Goal: Check status: Check status

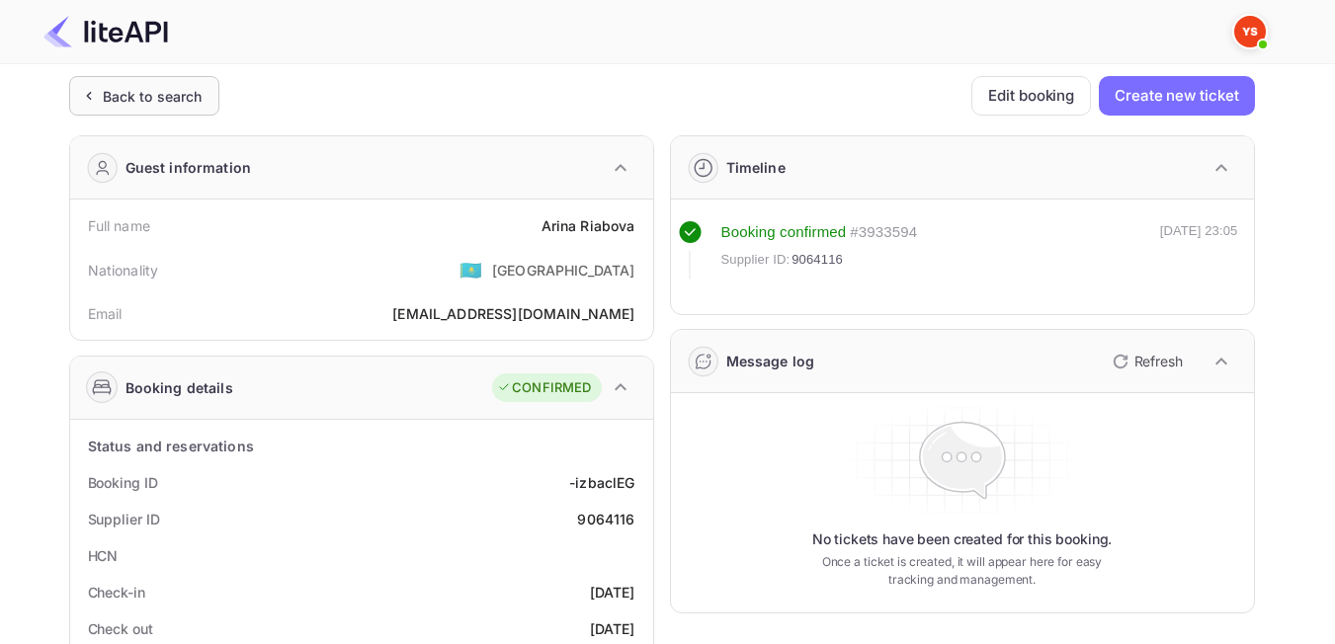
click at [170, 102] on div "Back to search" at bounding box center [153, 96] width 100 height 21
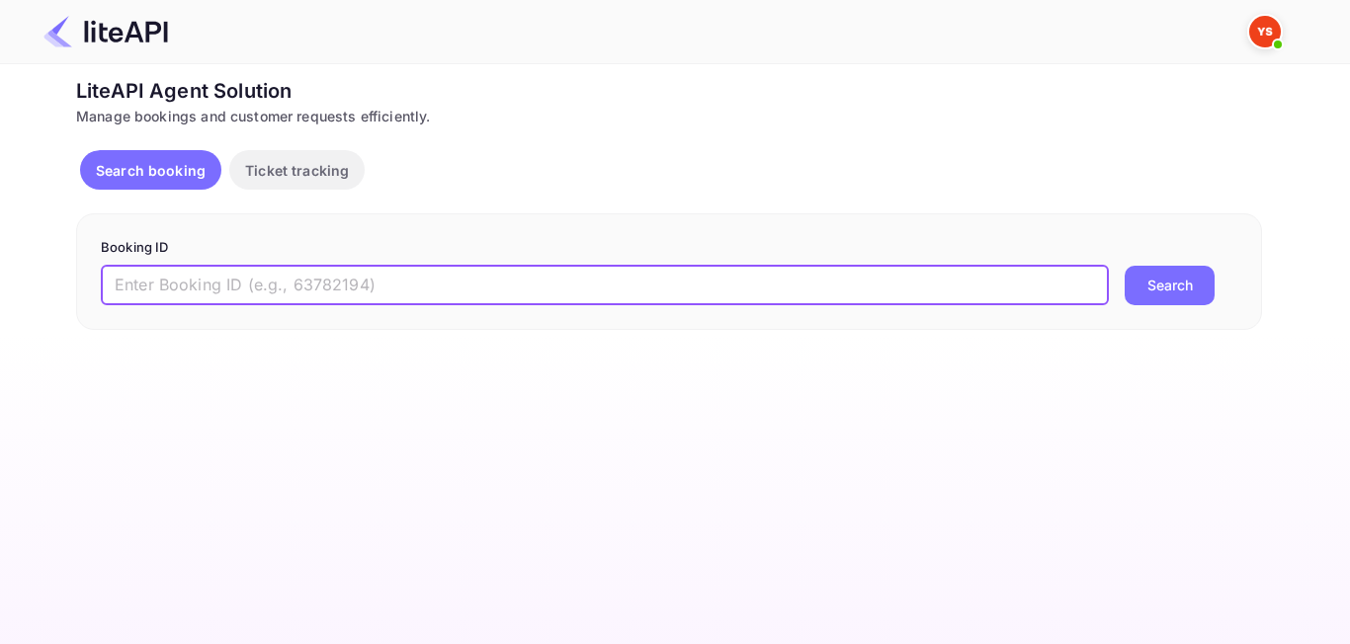
paste input "8792784"
type input "8792784"
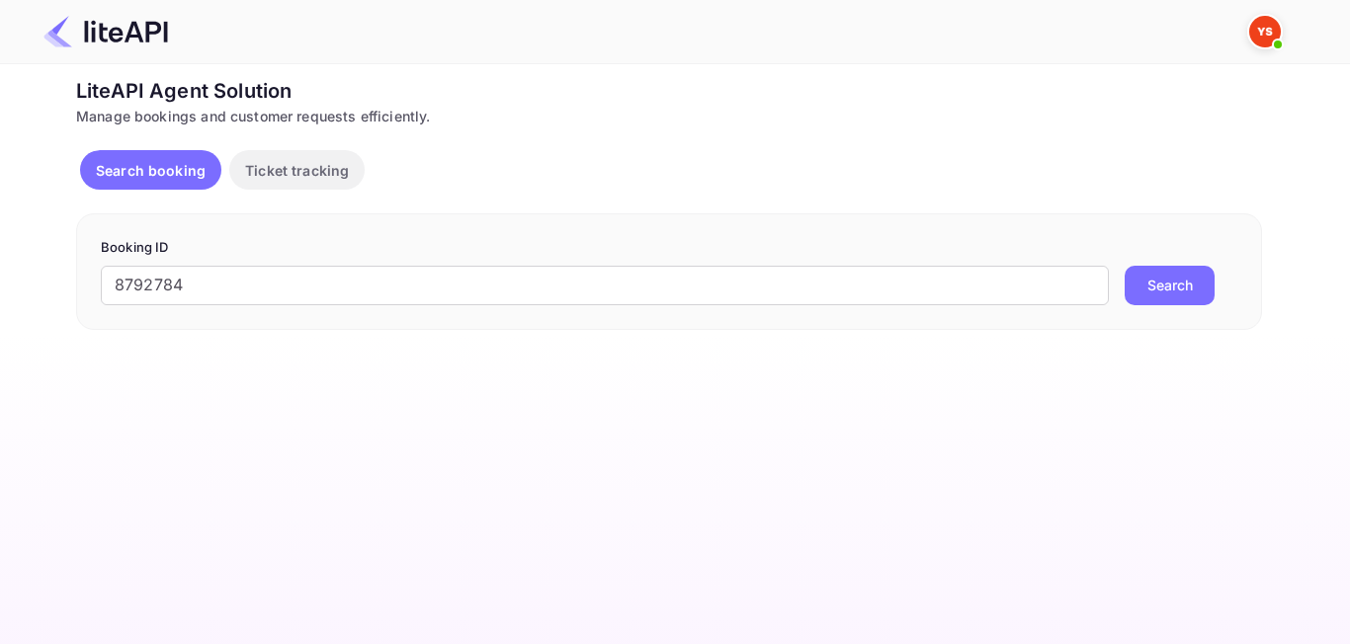
click at [1126, 287] on button "Search" at bounding box center [1169, 286] width 90 height 40
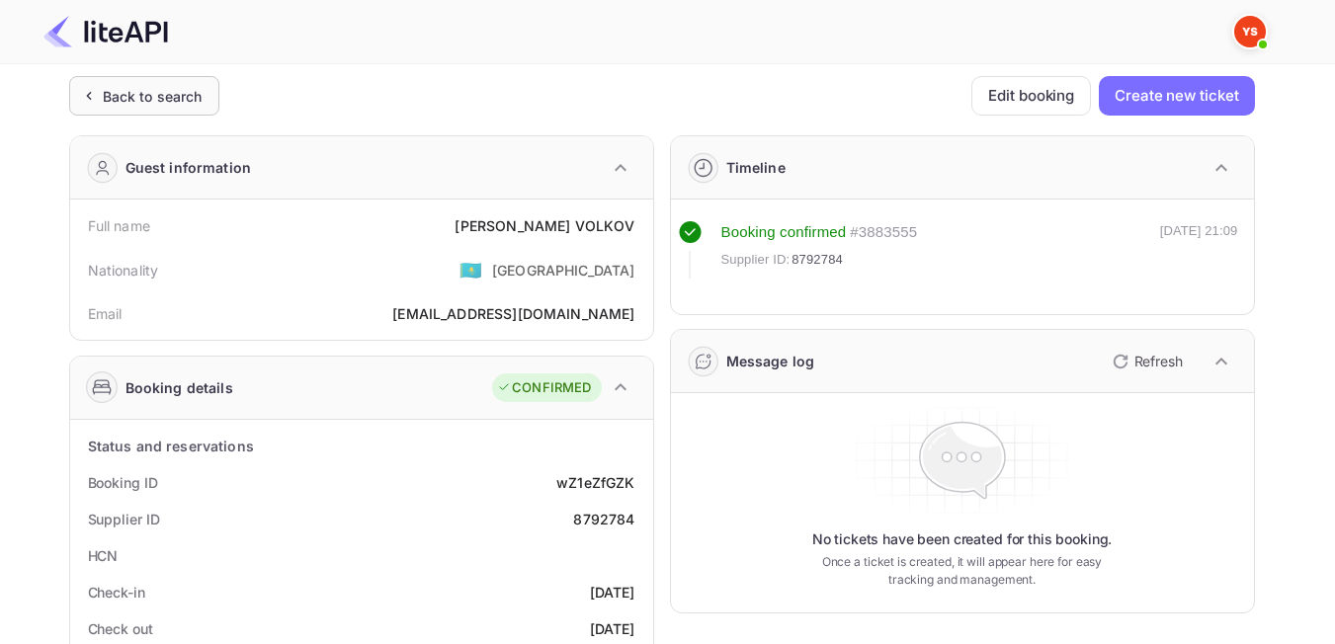
click at [187, 92] on div "Back to search" at bounding box center [153, 96] width 100 height 21
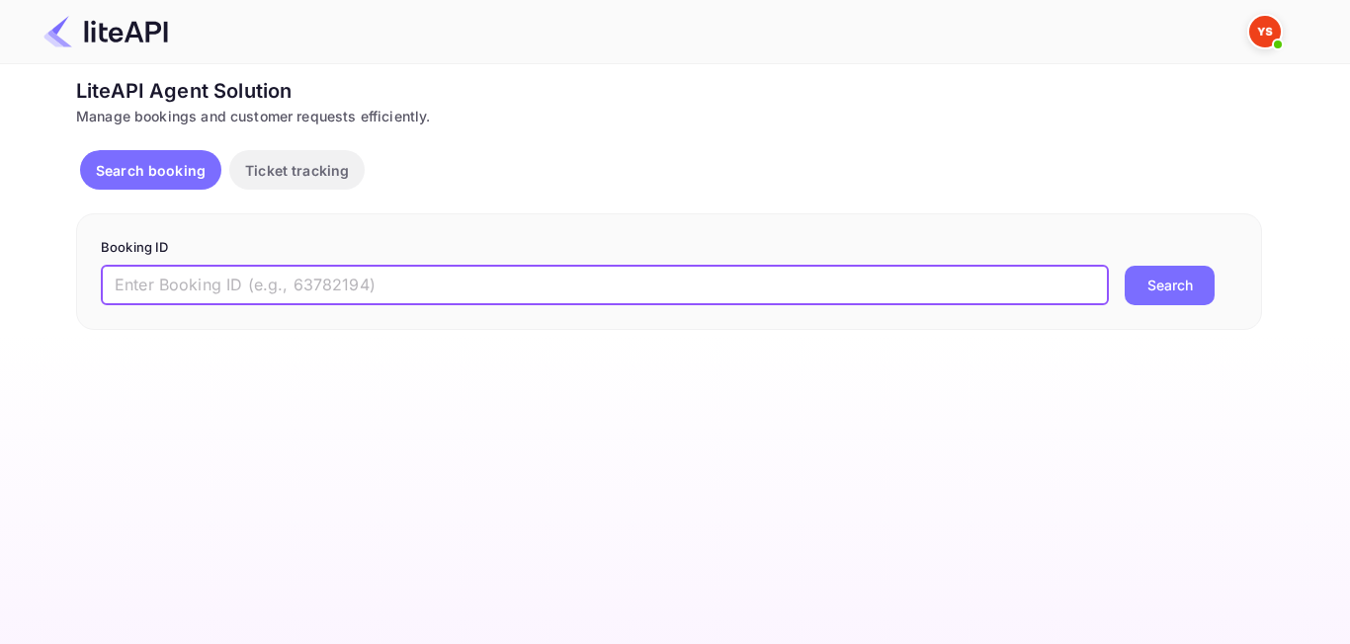
paste input "8860524"
type input "8860524"
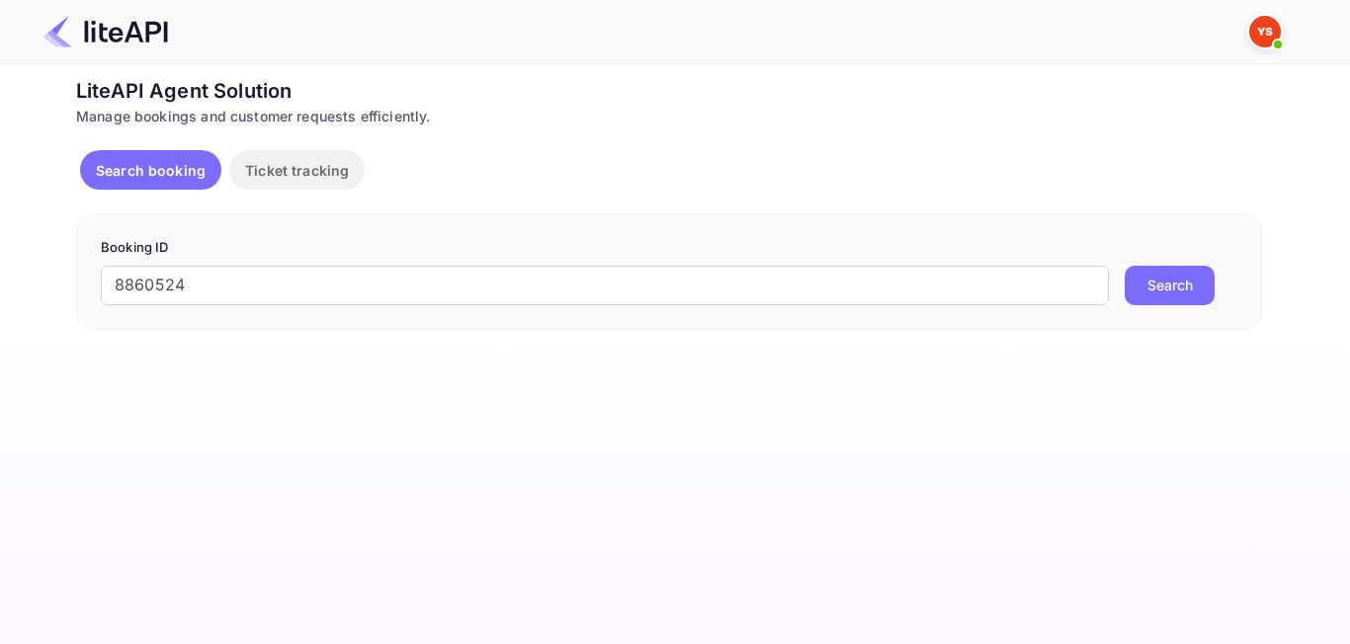
click at [1142, 293] on button "Search" at bounding box center [1169, 286] width 90 height 40
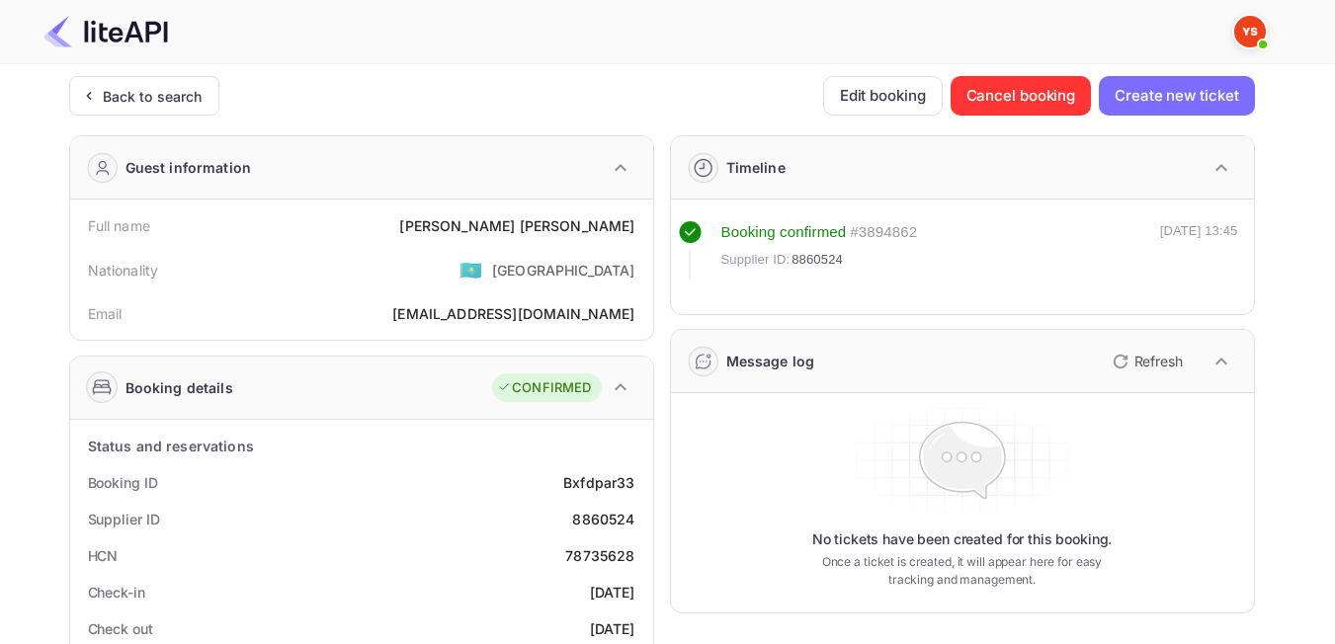
scroll to position [99, 0]
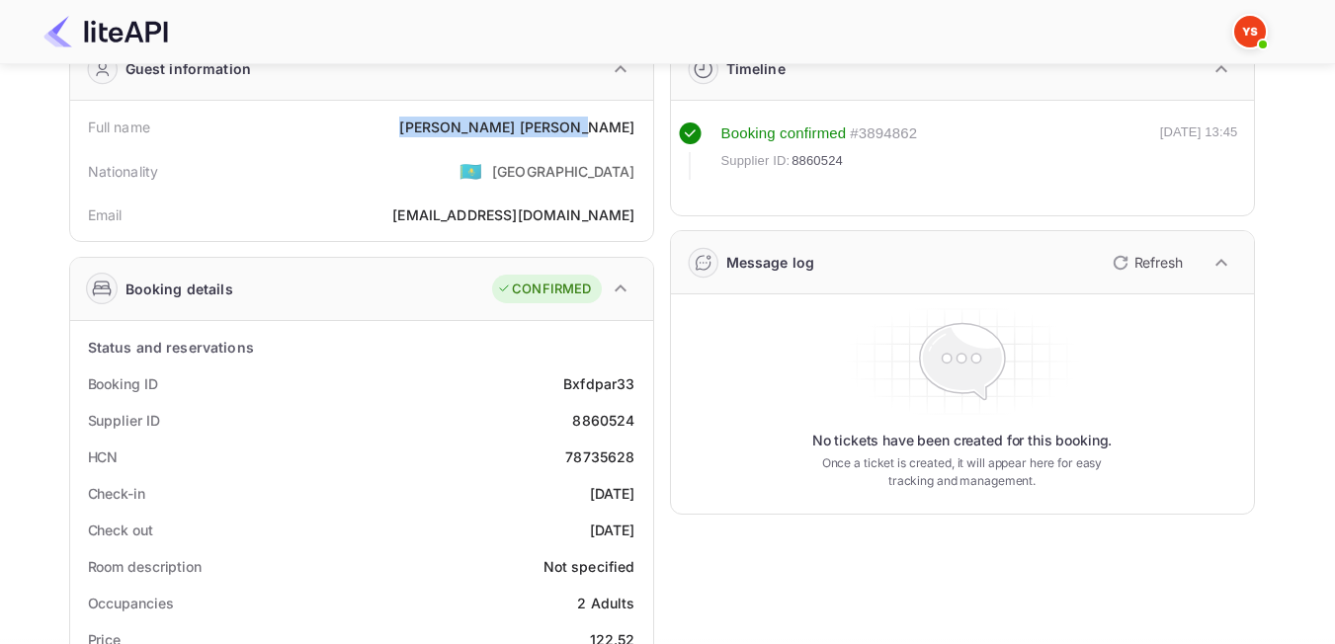
drag, startPoint x: 519, startPoint y: 122, endPoint x: 635, endPoint y: 126, distance: 116.7
click at [635, 126] on div "Full name Aleksei Vyzhanov" at bounding box center [361, 127] width 567 height 37
click at [436, 175] on div "Nationality 🇰🇿 [DEMOGRAPHIC_DATA]" at bounding box center [361, 170] width 567 height 51
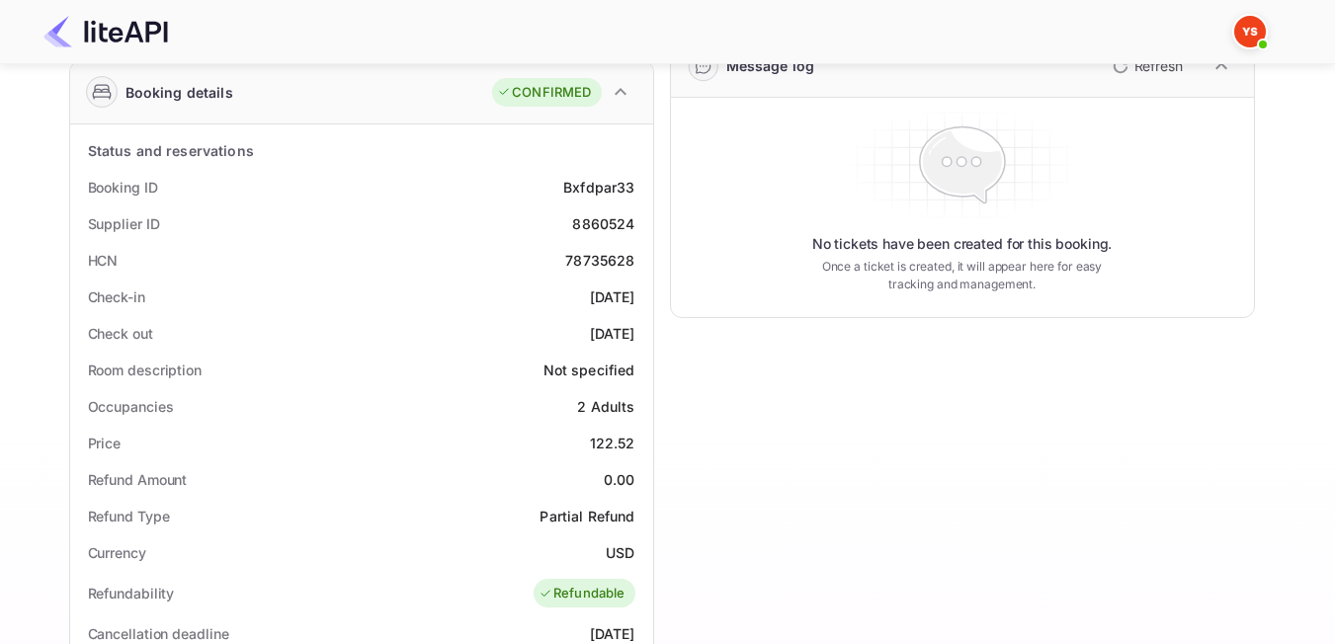
scroll to position [296, 0]
drag, startPoint x: 642, startPoint y: 233, endPoint x: 569, endPoint y: 231, distance: 73.1
click at [569, 231] on div "Supplier ID 8860524" at bounding box center [361, 223] width 567 height 37
copy div "8860524"
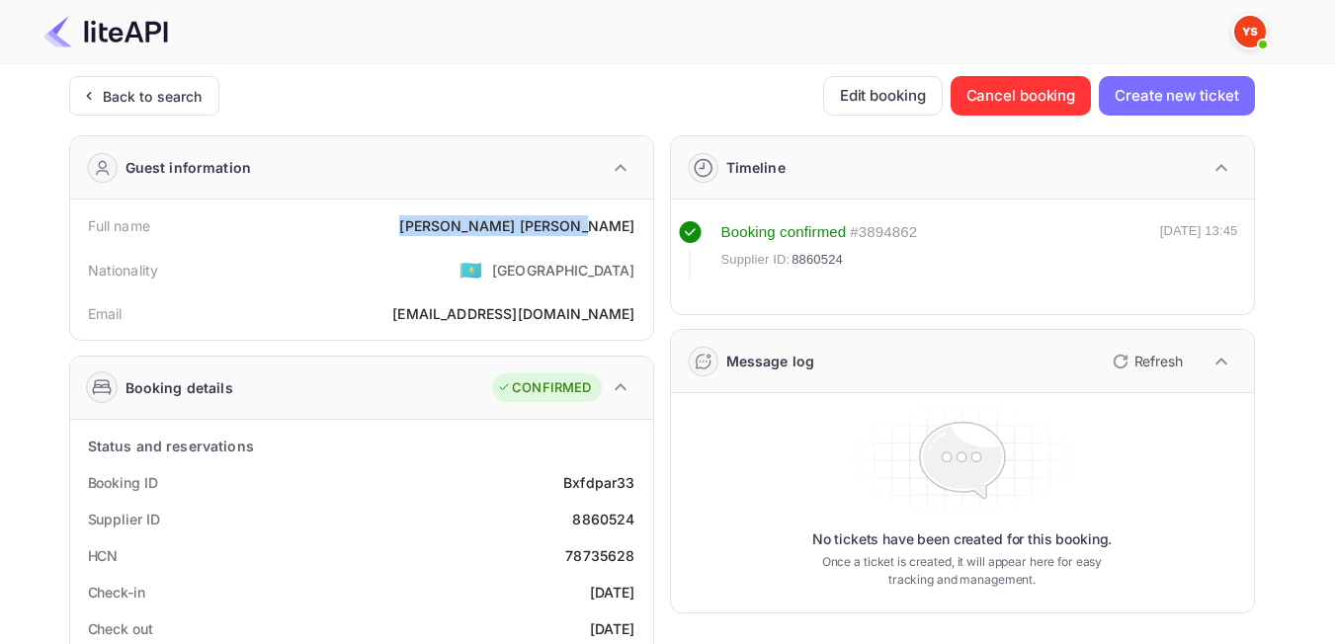
drag, startPoint x: 643, startPoint y: 224, endPoint x: 518, endPoint y: 229, distance: 125.6
click at [518, 229] on div "Full name Aleksei Vyzhanov" at bounding box center [361, 225] width 567 height 37
copy div "Aleksei Vyzhanov"
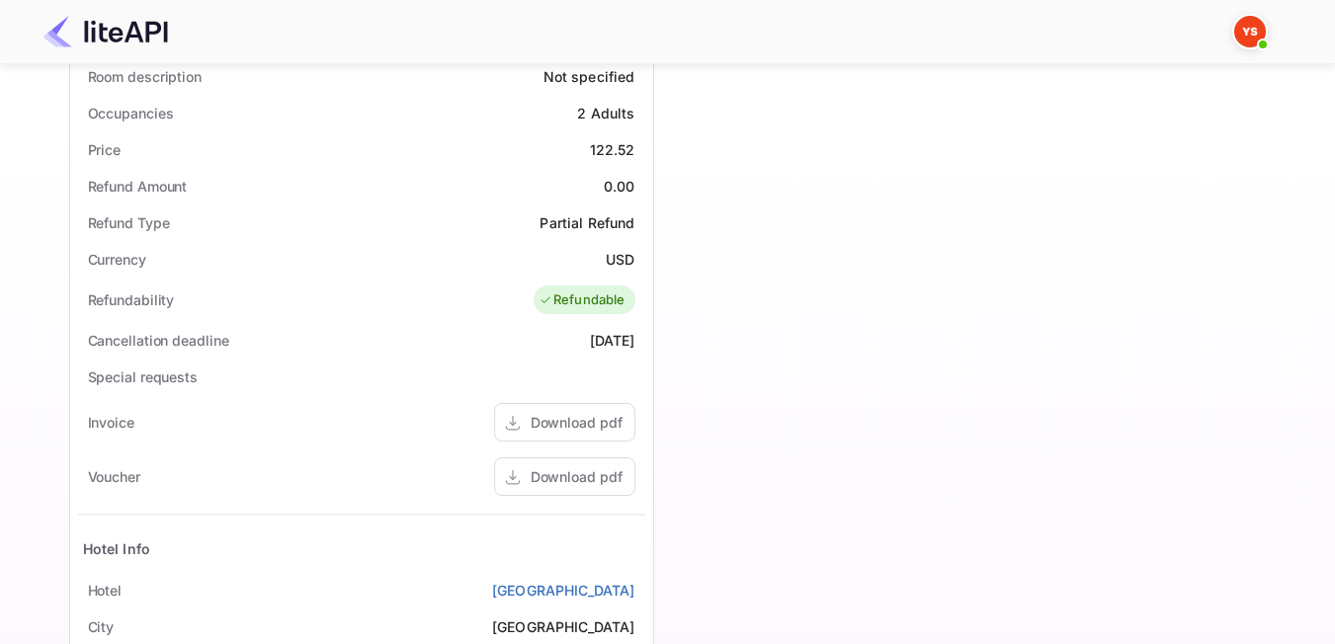
scroll to position [593, 0]
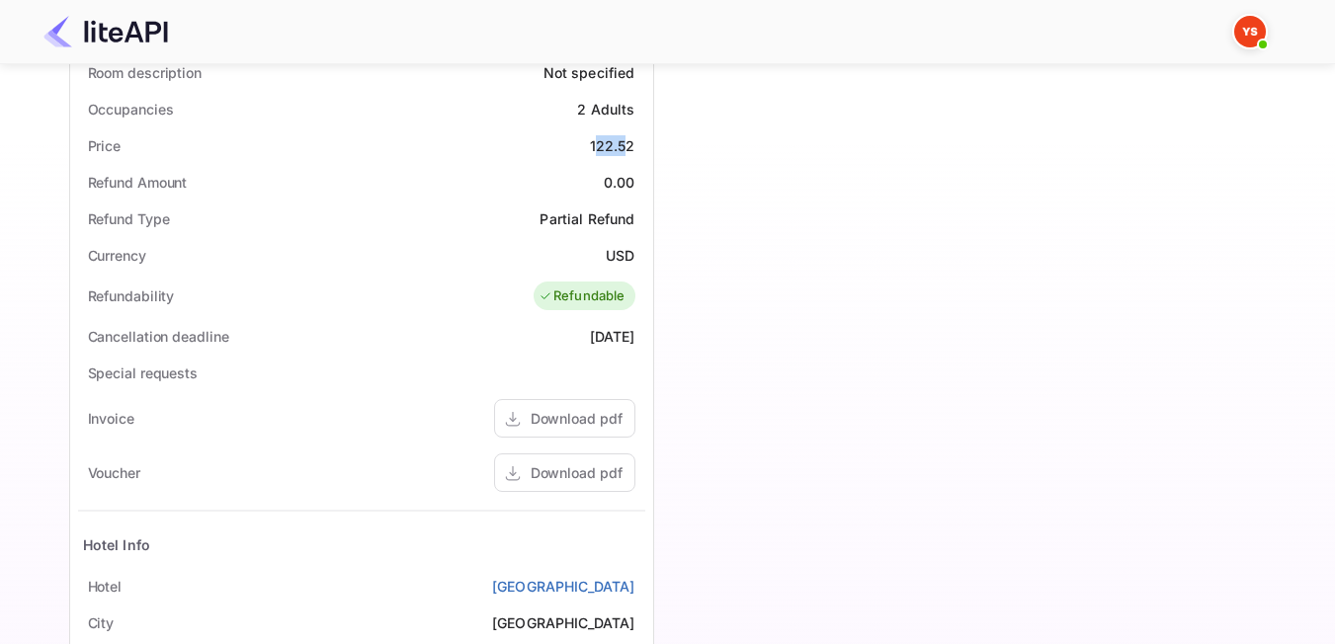
drag, startPoint x: 597, startPoint y: 144, endPoint x: 623, endPoint y: 153, distance: 28.1
click at [623, 153] on div "122.52" at bounding box center [612, 145] width 45 height 21
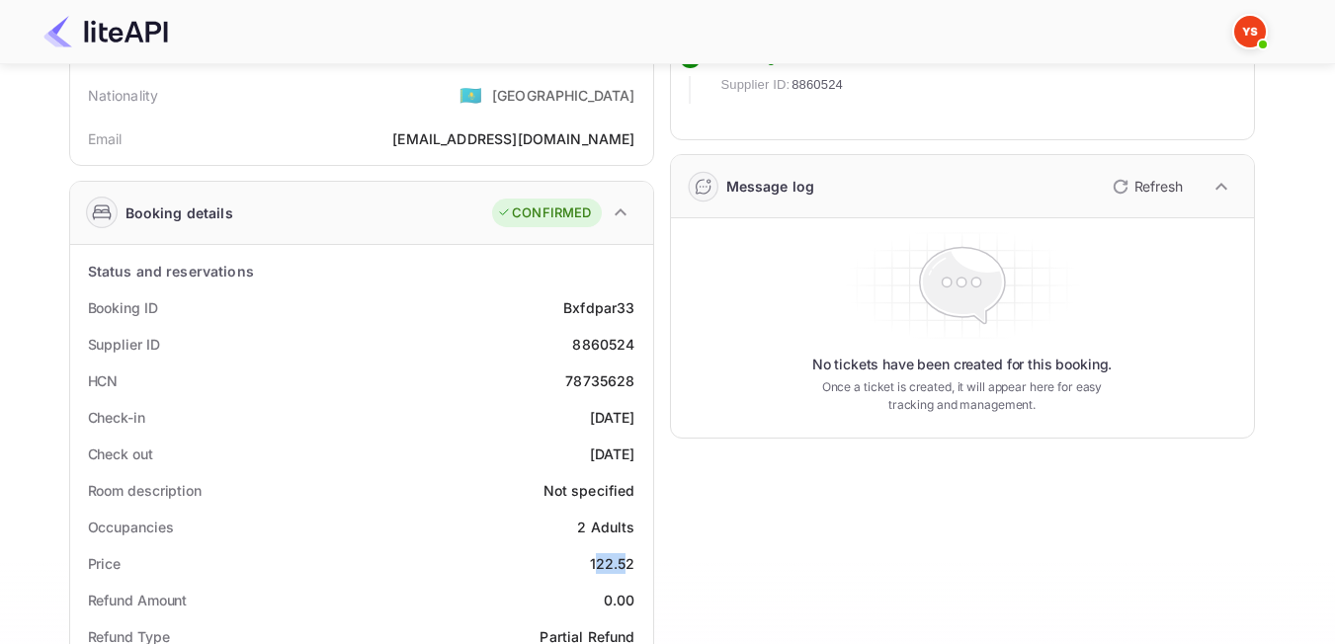
scroll to position [296, 0]
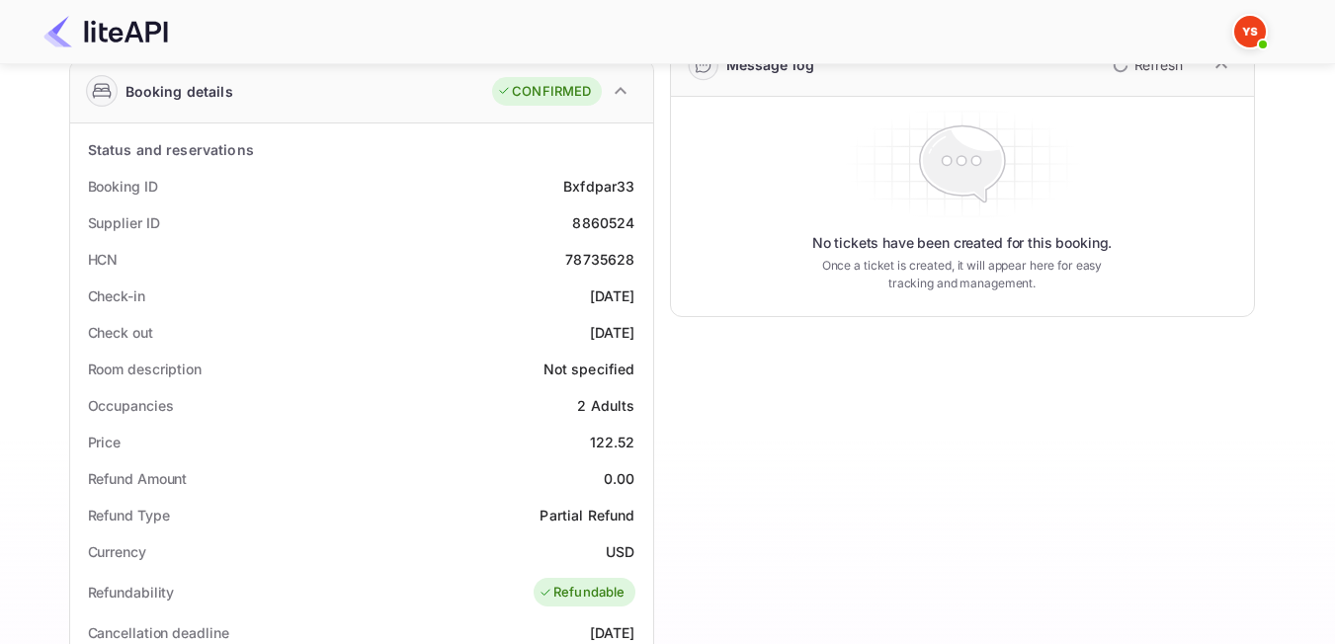
click at [572, 452] on div "Price 122.52" at bounding box center [361, 442] width 567 height 37
drag, startPoint x: 596, startPoint y: 444, endPoint x: 630, endPoint y: 444, distance: 34.6
click at [630, 444] on div "Price 122.52" at bounding box center [361, 442] width 567 height 37
drag, startPoint x: 637, startPoint y: 446, endPoint x: 589, endPoint y: 448, distance: 48.5
click at [589, 448] on div "Price 122.52" at bounding box center [361, 442] width 567 height 37
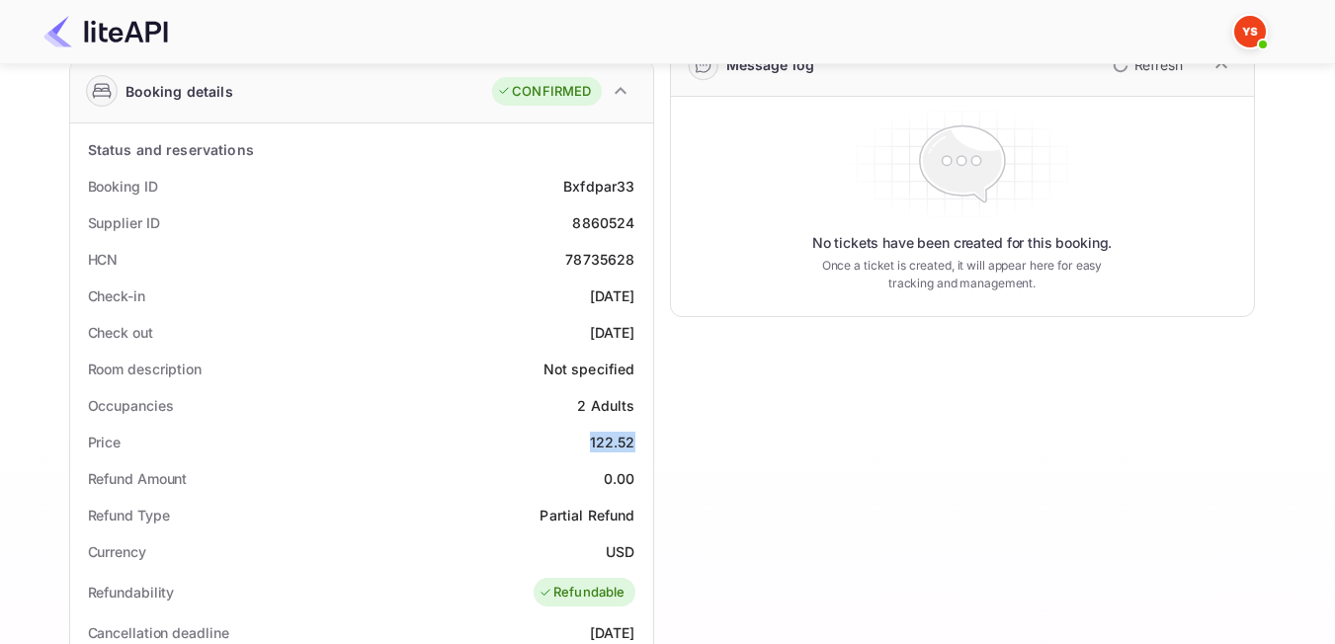
copy div "122.52"
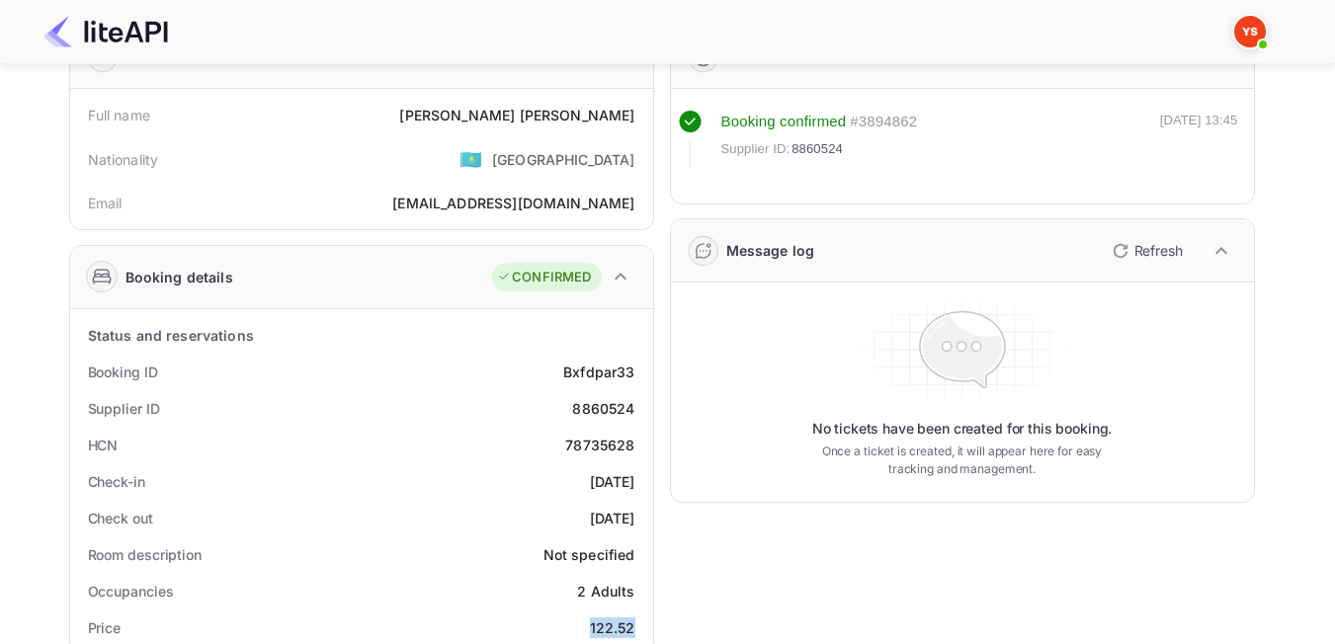
scroll to position [0, 0]
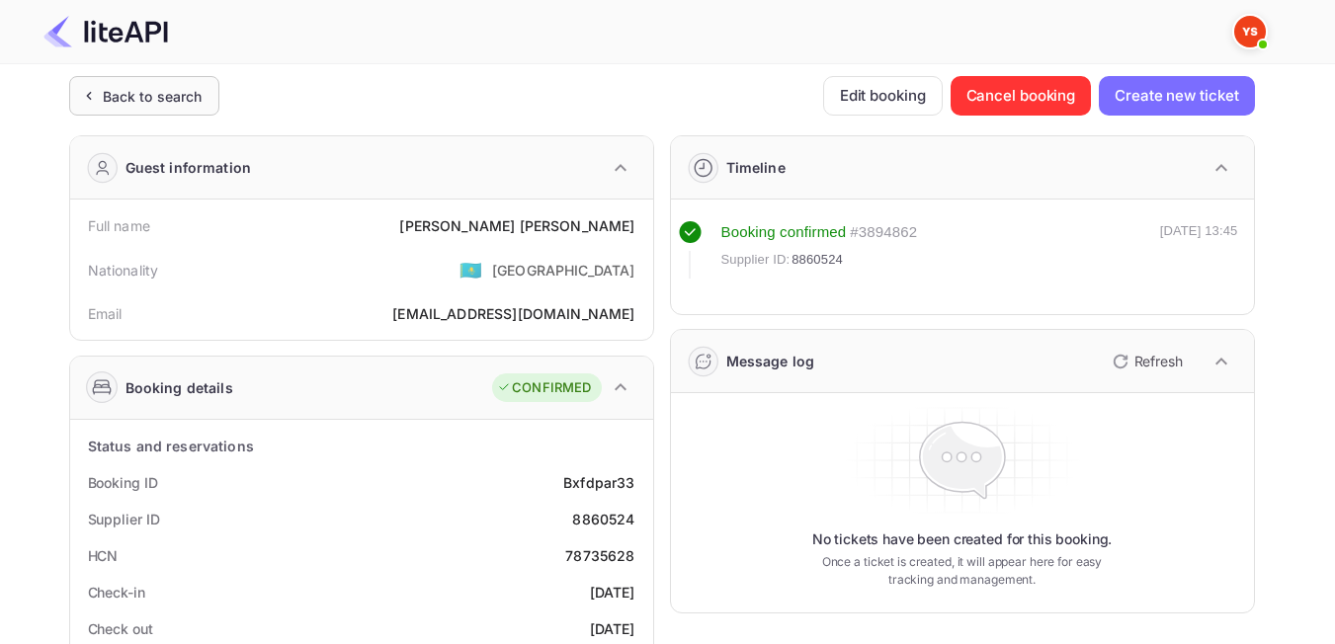
click at [130, 105] on div "Back to search" at bounding box center [153, 96] width 100 height 21
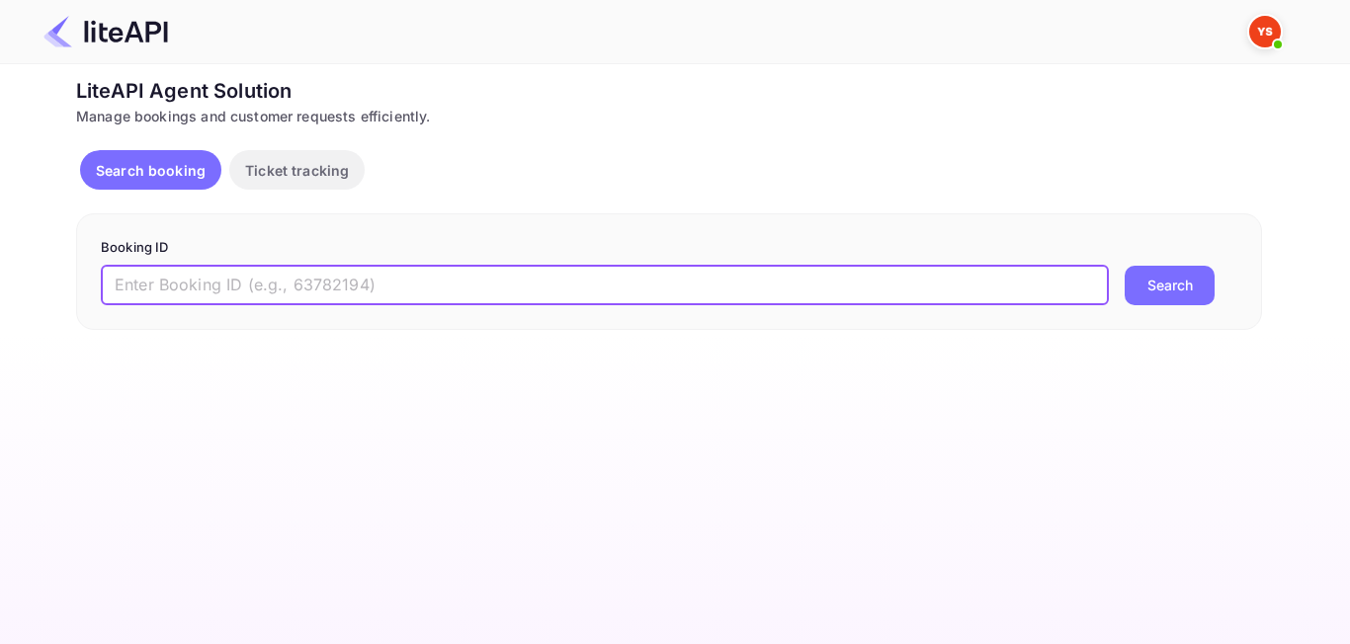
paste input "9028120"
type input "9028120"
click at [1155, 275] on button "Search" at bounding box center [1169, 286] width 90 height 40
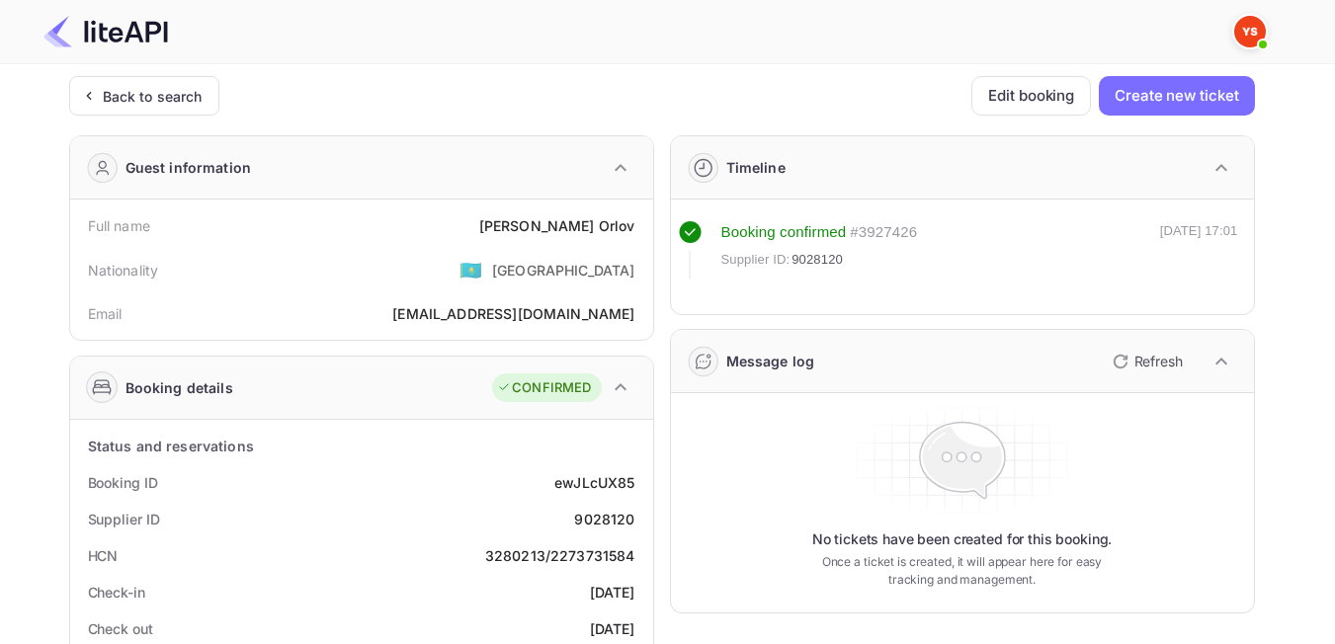
click at [169, 103] on div "Back to search" at bounding box center [153, 96] width 100 height 21
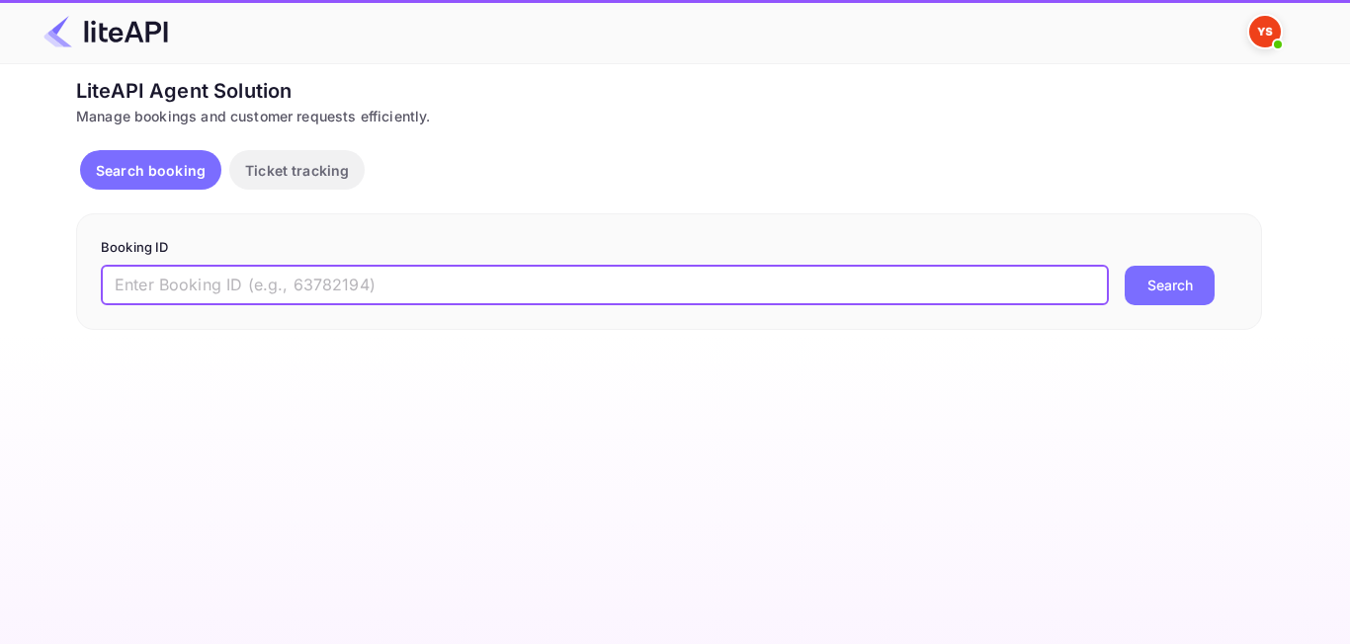
paste input "8651502"
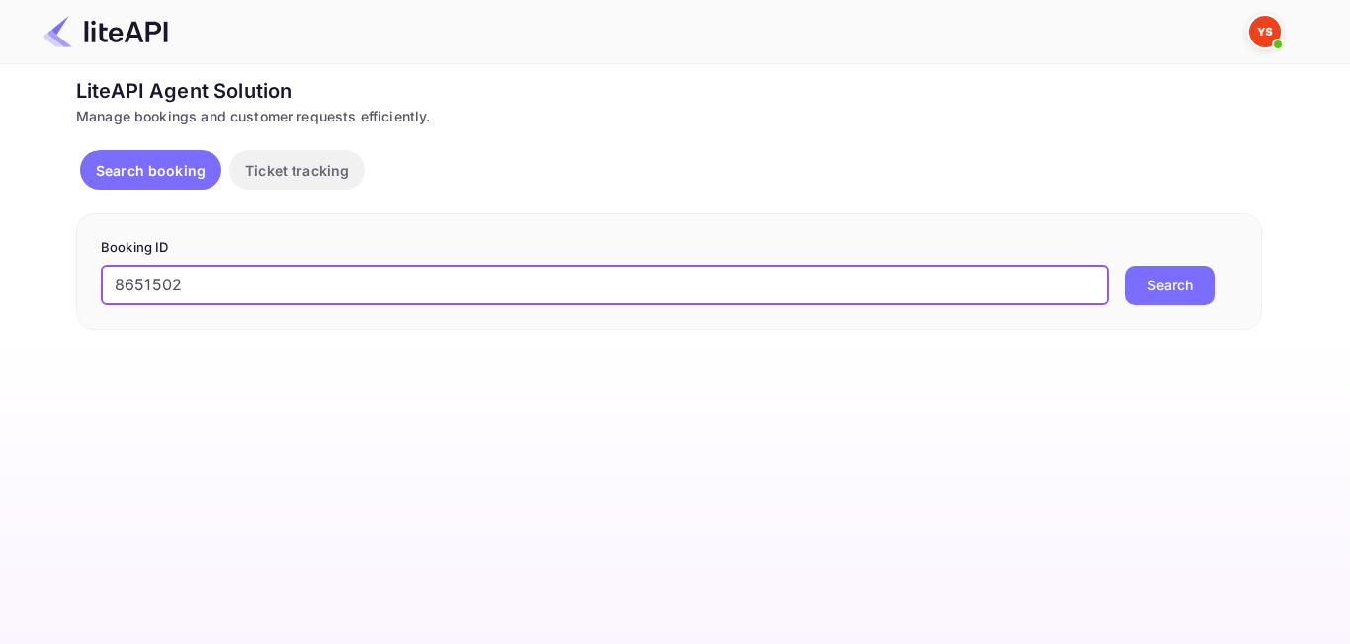
type input "8651502"
click at [1164, 293] on button "Search" at bounding box center [1169, 286] width 90 height 40
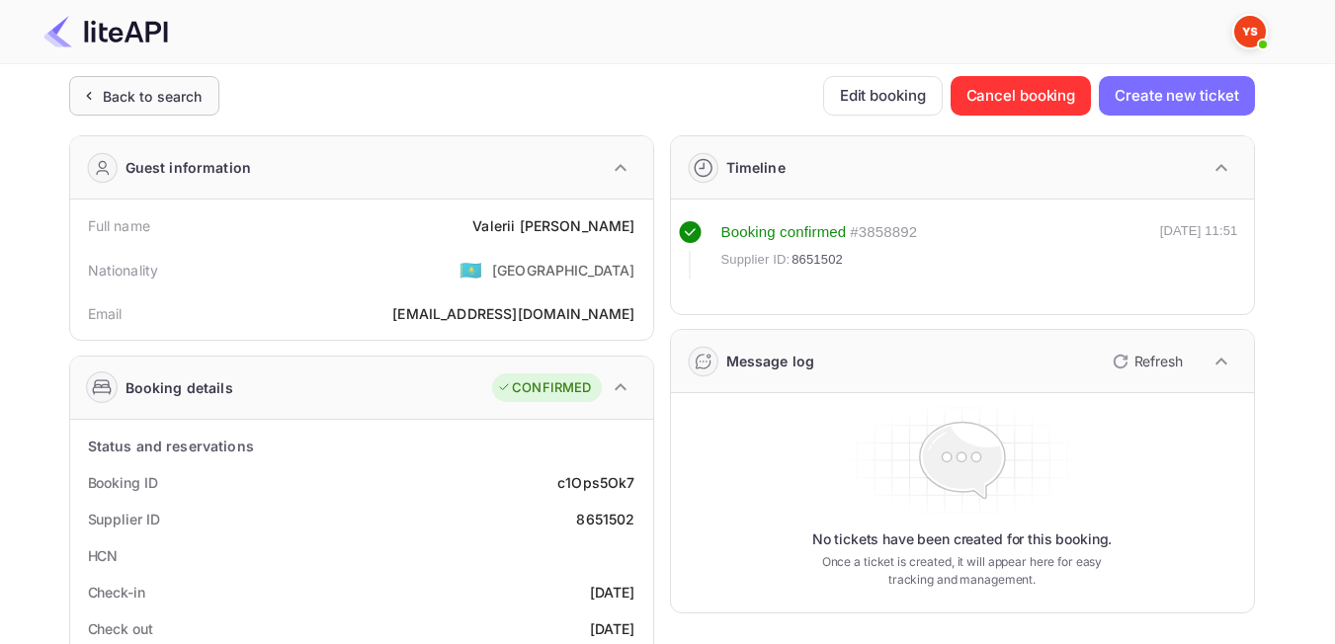
click at [137, 115] on div "Back to search" at bounding box center [144, 96] width 150 height 40
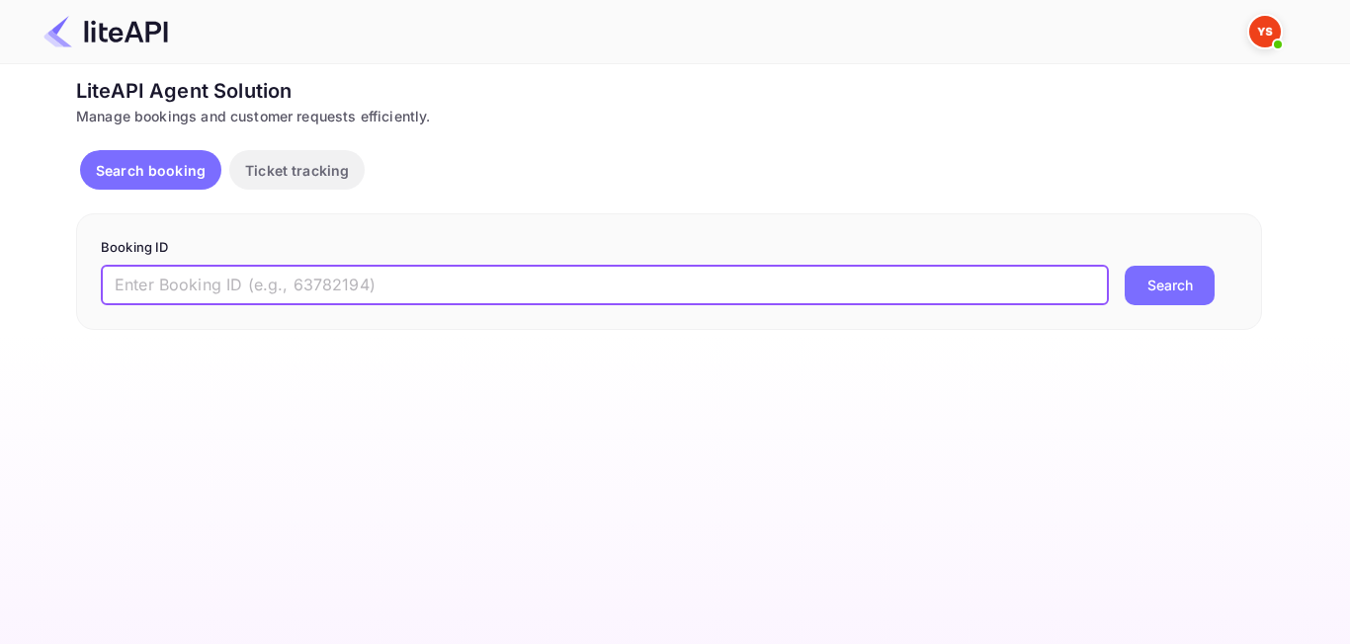
paste input "9006758"
type input "9006758"
click at [1153, 293] on button "Search" at bounding box center [1169, 286] width 90 height 40
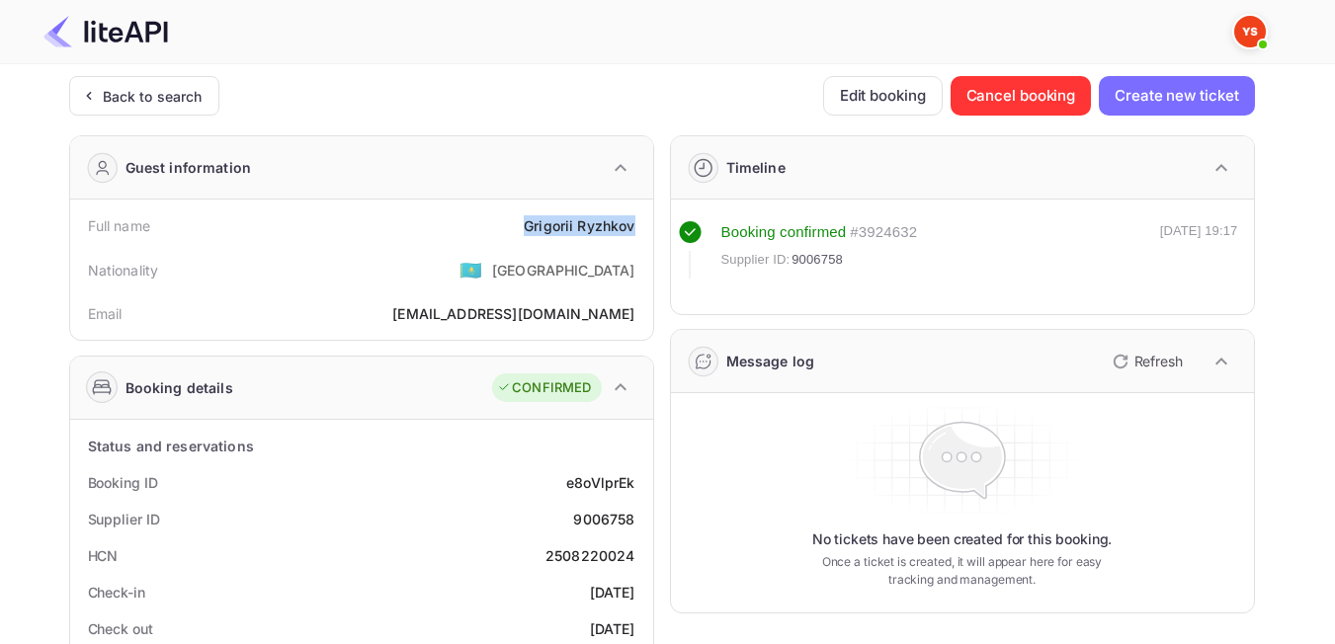
drag, startPoint x: 548, startPoint y: 222, endPoint x: 634, endPoint y: 227, distance: 86.1
click at [634, 227] on div "Grigorii Ryzhkov" at bounding box center [579, 225] width 111 height 21
click at [457, 259] on div "Nationality 🇰🇿 [DEMOGRAPHIC_DATA]" at bounding box center [361, 269] width 567 height 51
click at [171, 94] on div "Back to search" at bounding box center [153, 96] width 100 height 21
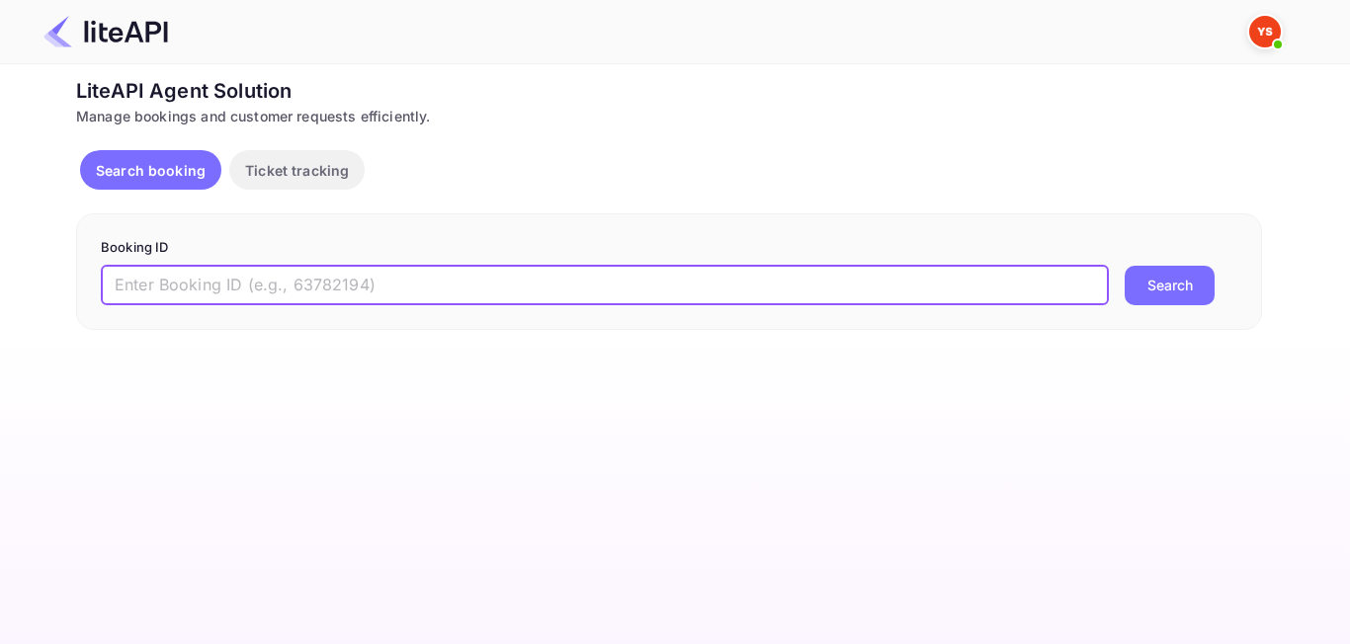
paste input "9063564"
type input "9063564"
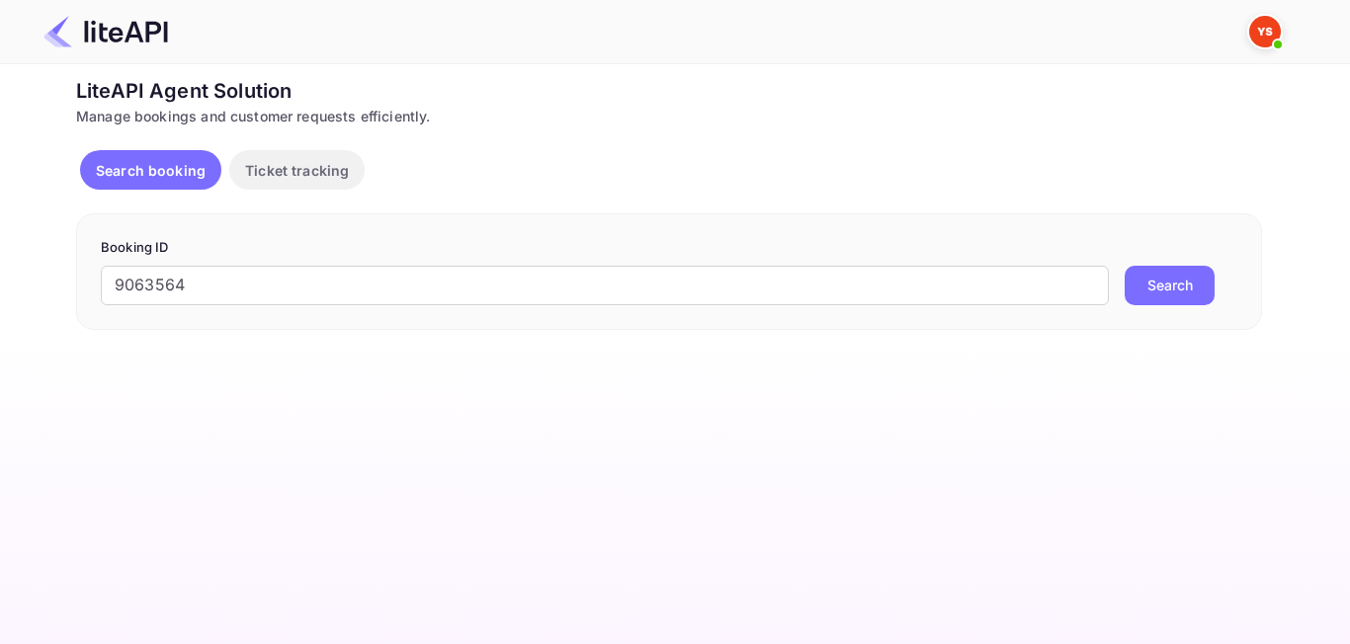
click at [1137, 298] on button "Search" at bounding box center [1169, 286] width 90 height 40
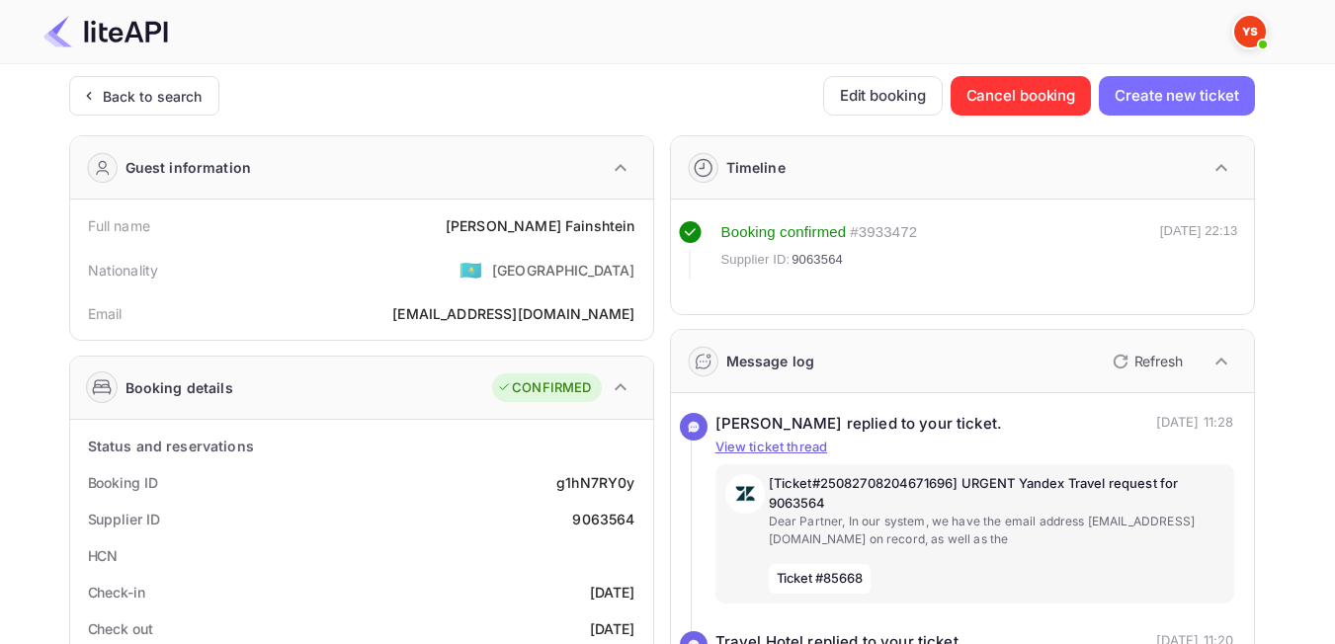
click at [119, 95] on div "Back to search" at bounding box center [153, 96] width 100 height 21
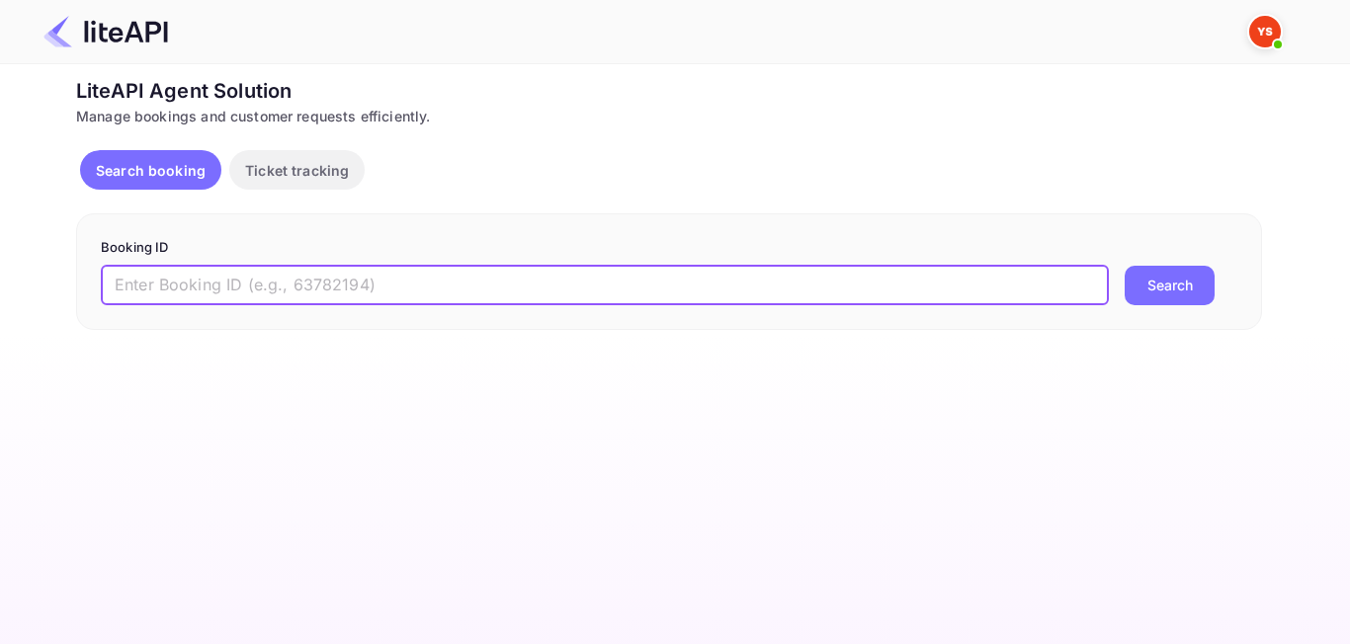
paste input "8802394"
type input "8802394"
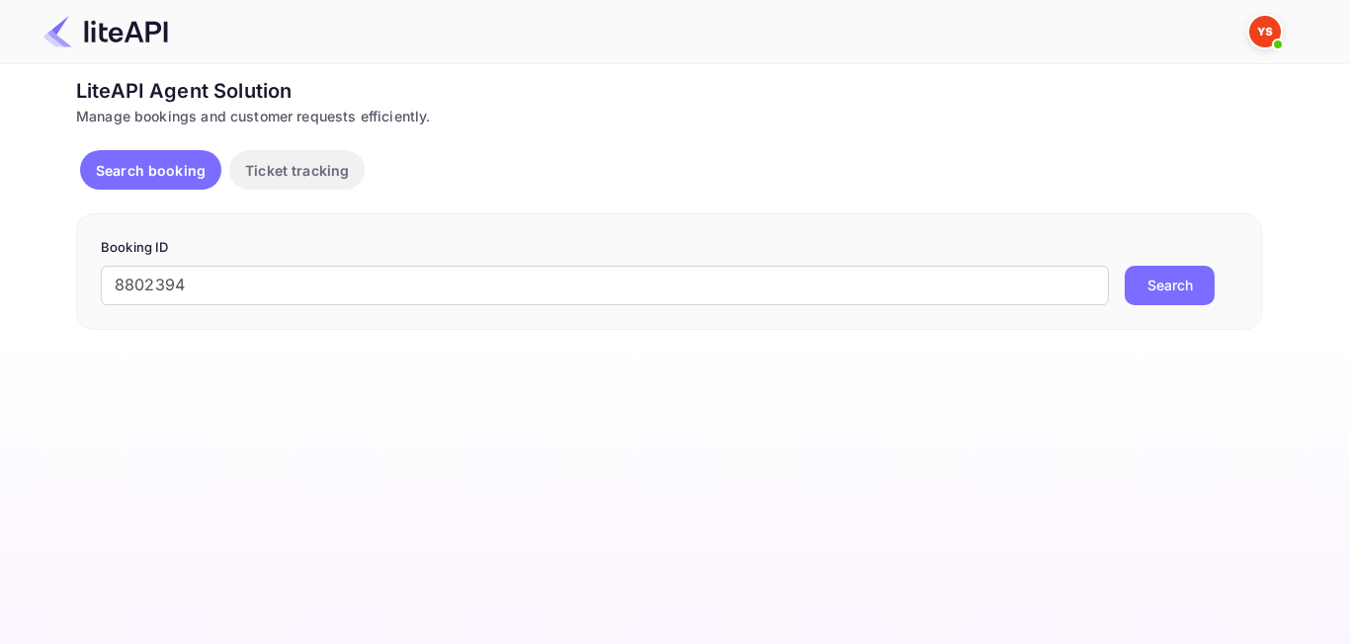
click at [1173, 284] on button "Search" at bounding box center [1169, 286] width 90 height 40
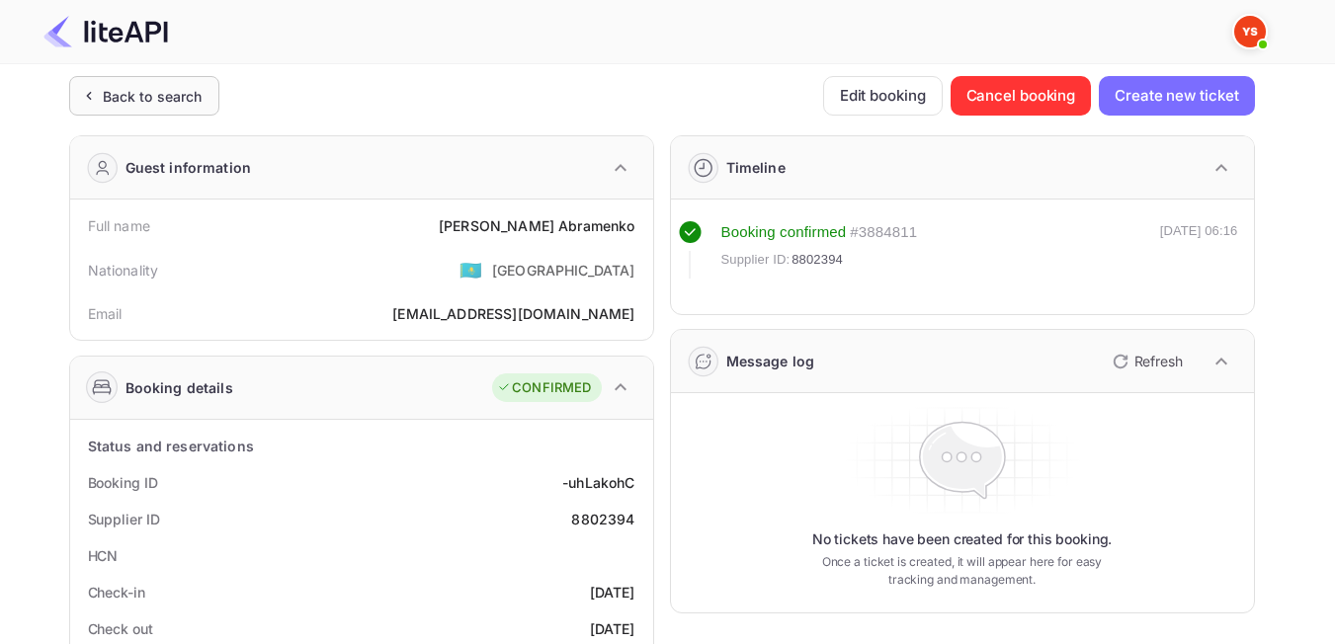
click at [181, 107] on div "Back to search" at bounding box center [144, 96] width 150 height 40
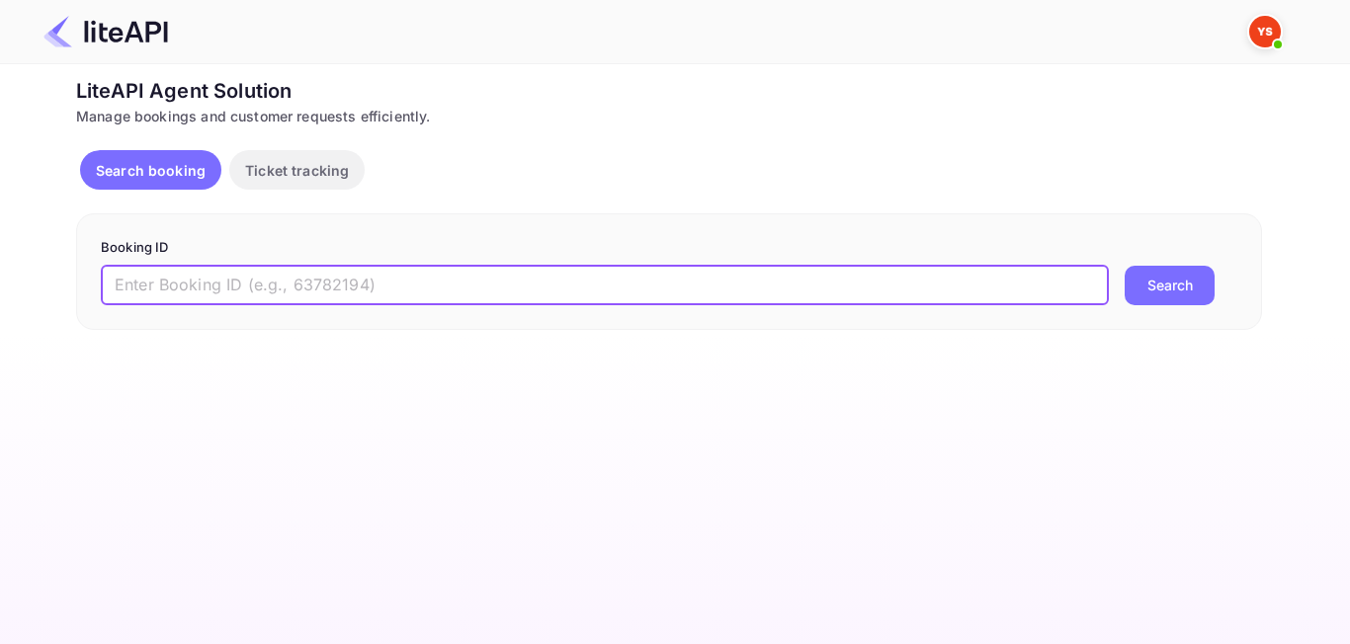
paste input "8990993"
type input "8990993"
click at [1178, 268] on button "Search" at bounding box center [1169, 286] width 90 height 40
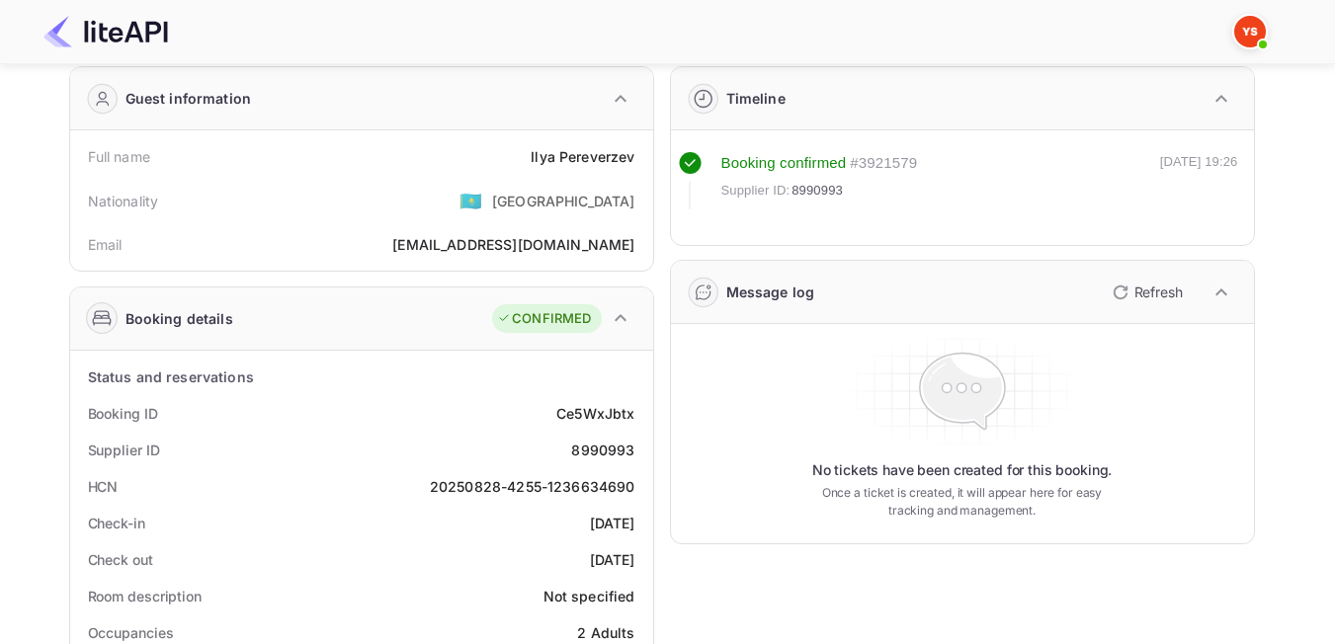
scroll to position [99, 0]
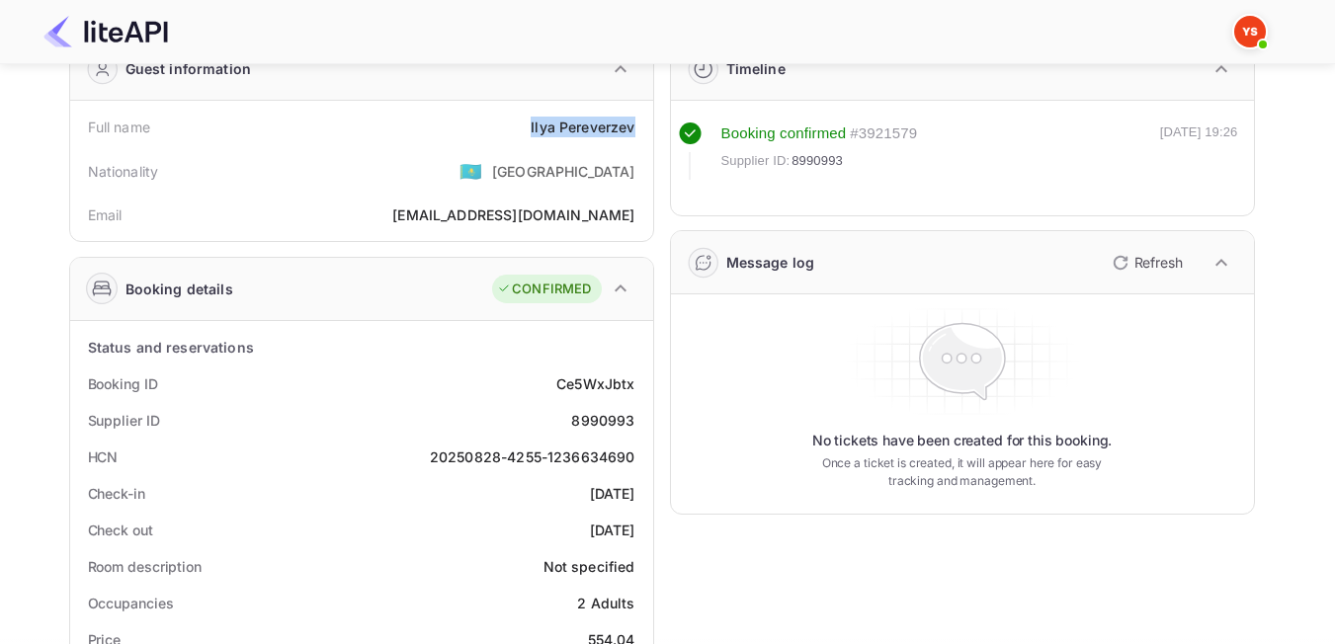
drag, startPoint x: 526, startPoint y: 126, endPoint x: 644, endPoint y: 136, distance: 119.0
click at [644, 136] on div "Full name [PERSON_NAME]" at bounding box center [361, 127] width 567 height 37
click at [450, 173] on div "Nationality 🇰🇿 [DEMOGRAPHIC_DATA]" at bounding box center [361, 170] width 567 height 51
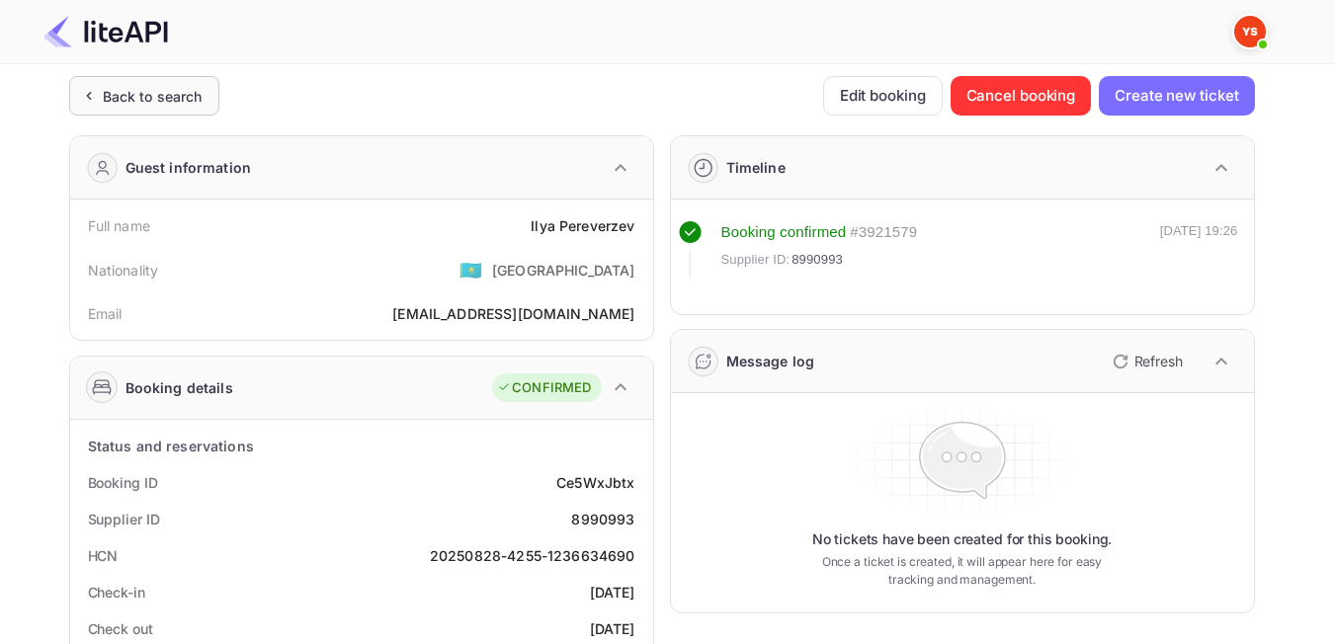
click at [134, 114] on div "Back to search" at bounding box center [144, 96] width 150 height 40
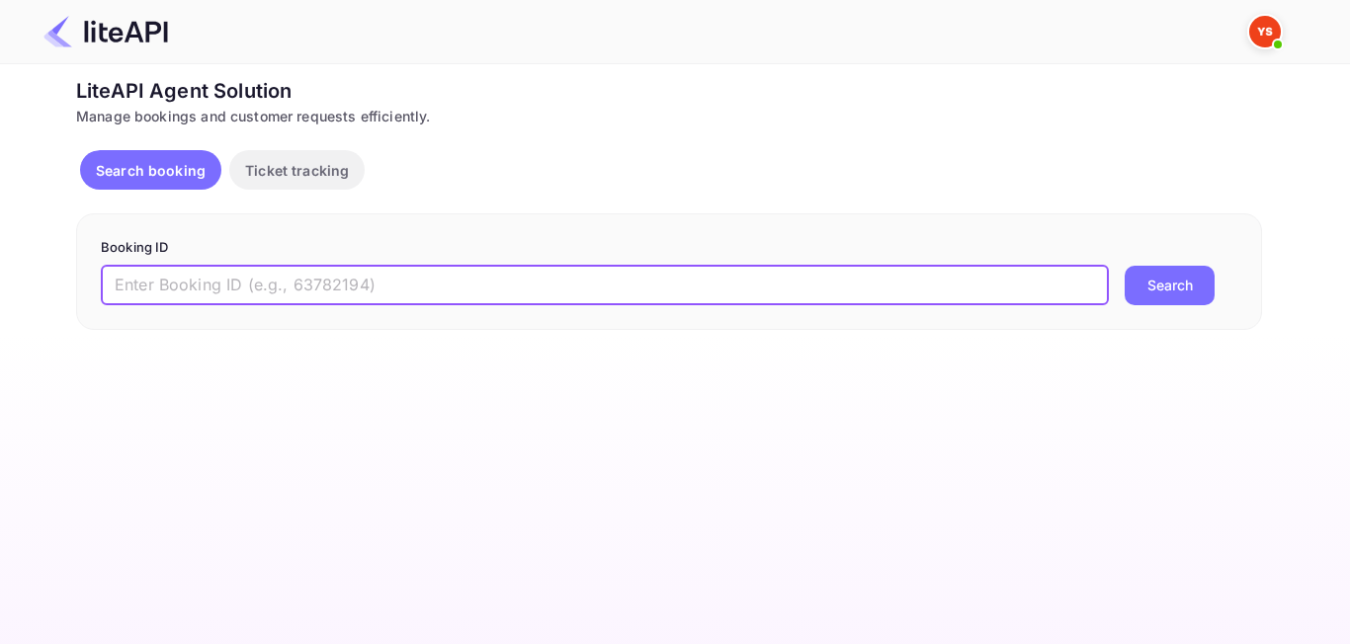
paste input "9059650"
type input "9059650"
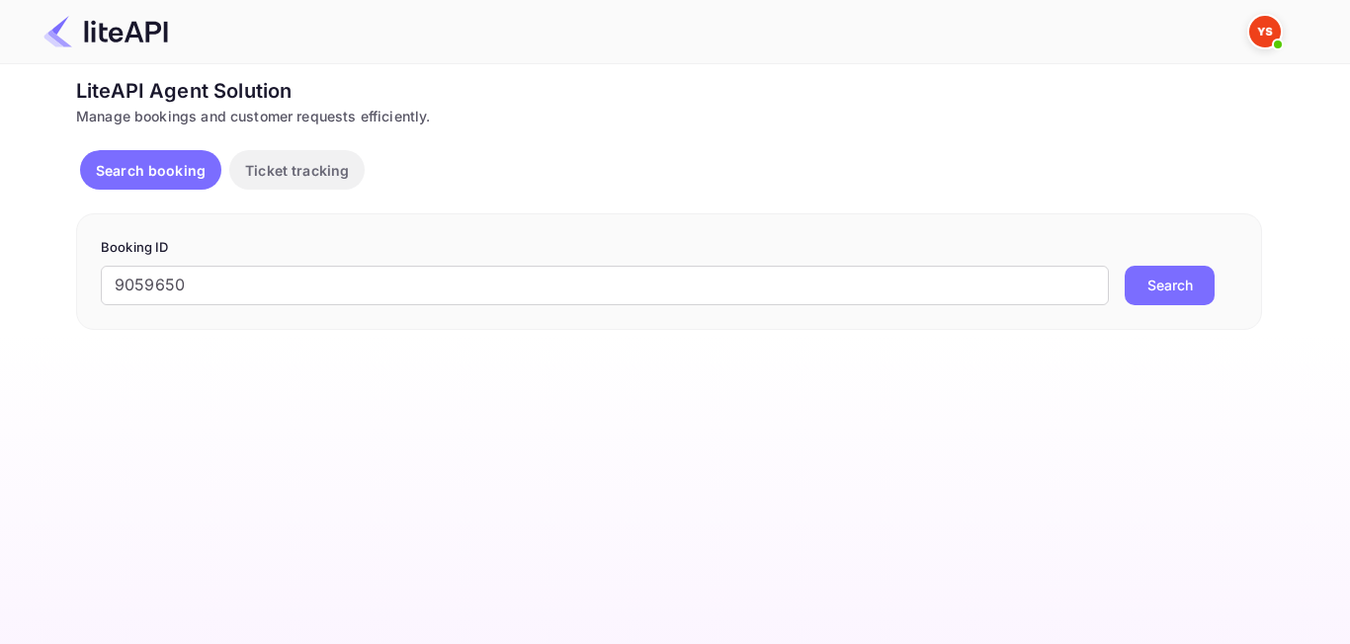
click at [1191, 278] on button "Search" at bounding box center [1169, 286] width 90 height 40
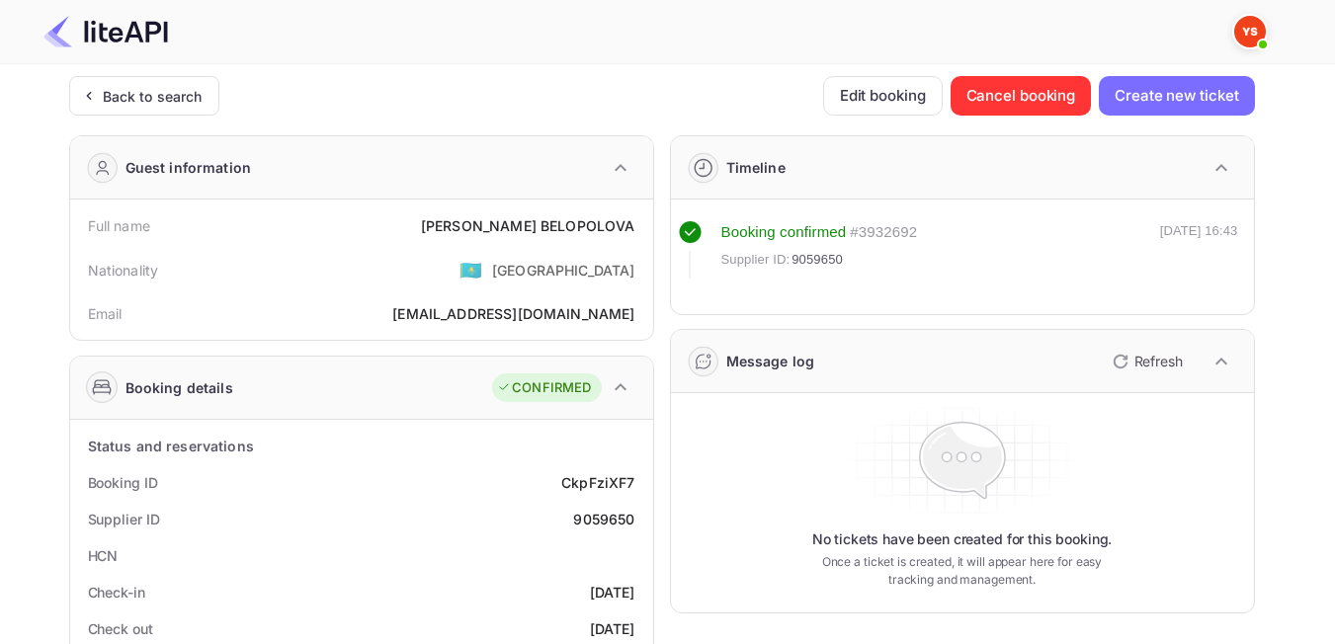
click at [157, 108] on div "Back to search" at bounding box center [144, 96] width 150 height 40
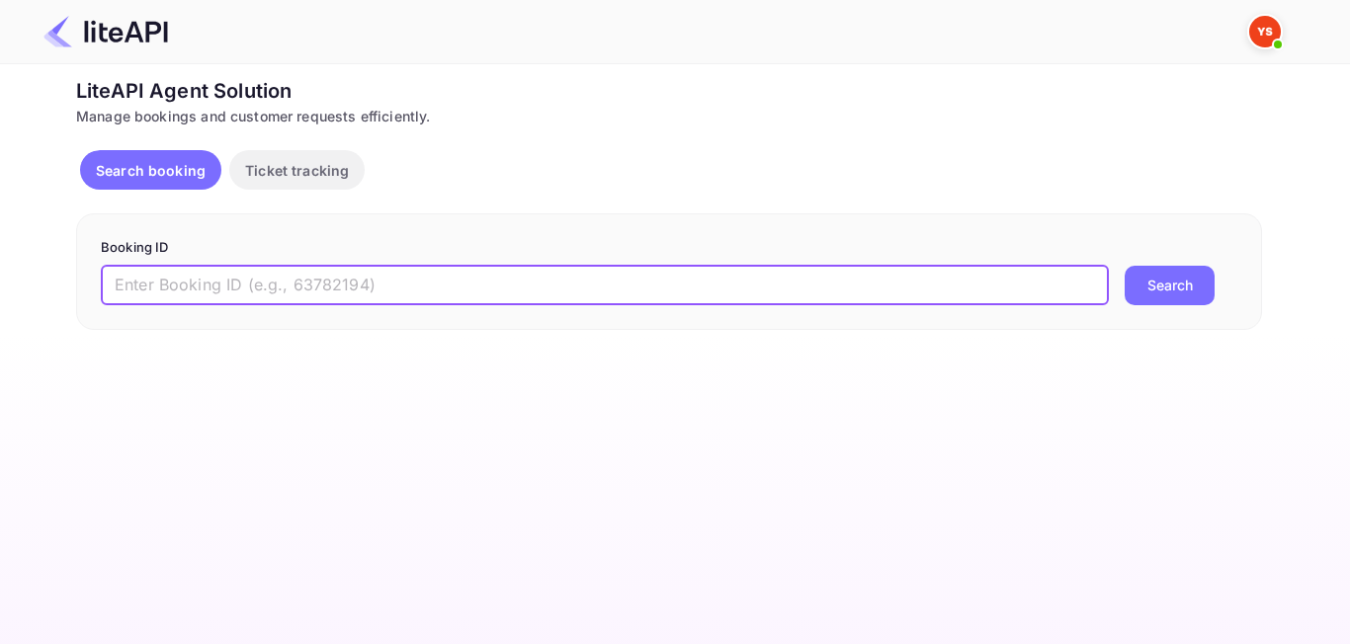
paste input "8990378"
type input "8990378"
click at [1198, 272] on button "Search" at bounding box center [1169, 286] width 90 height 40
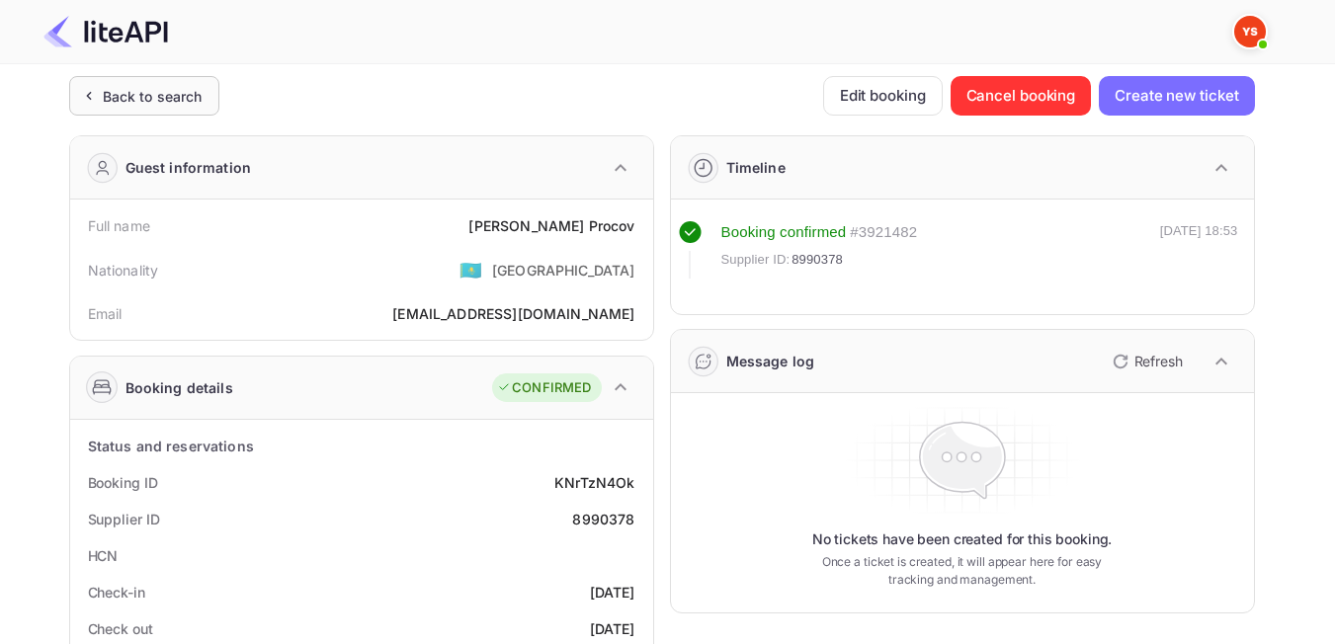
click at [107, 101] on div "Back to search" at bounding box center [153, 96] width 100 height 21
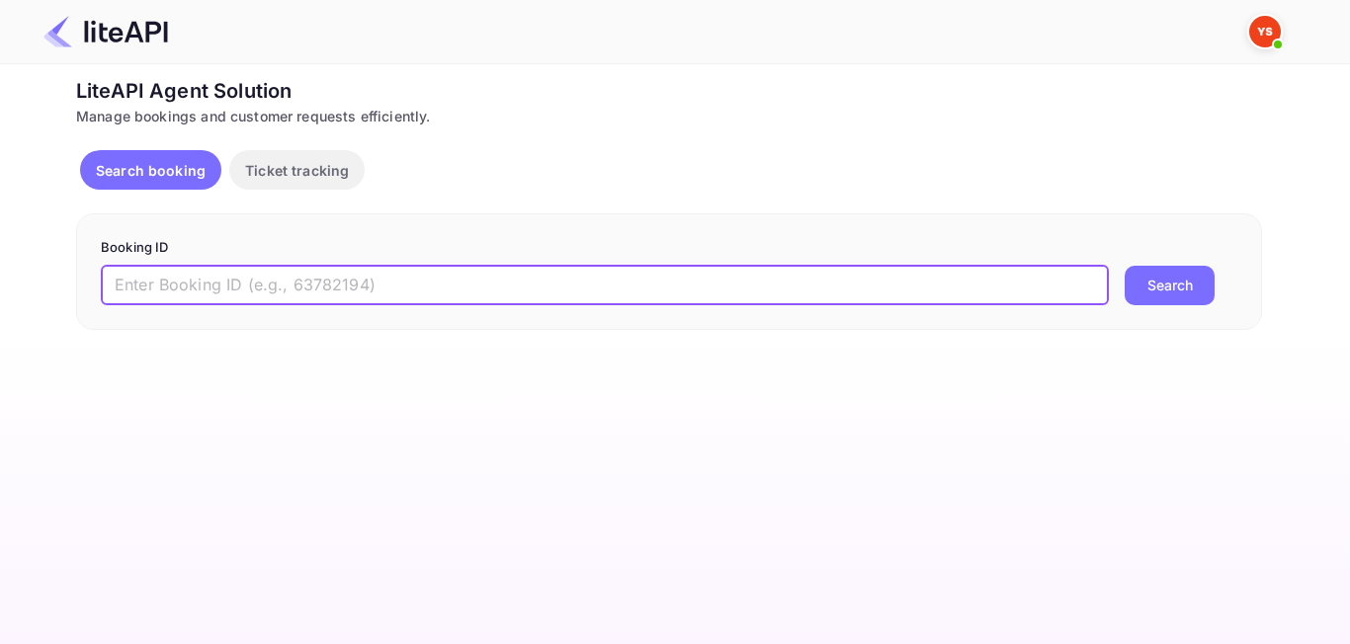
paste input "8424367"
type input "8424367"
click at [1167, 286] on button "Search" at bounding box center [1169, 286] width 90 height 40
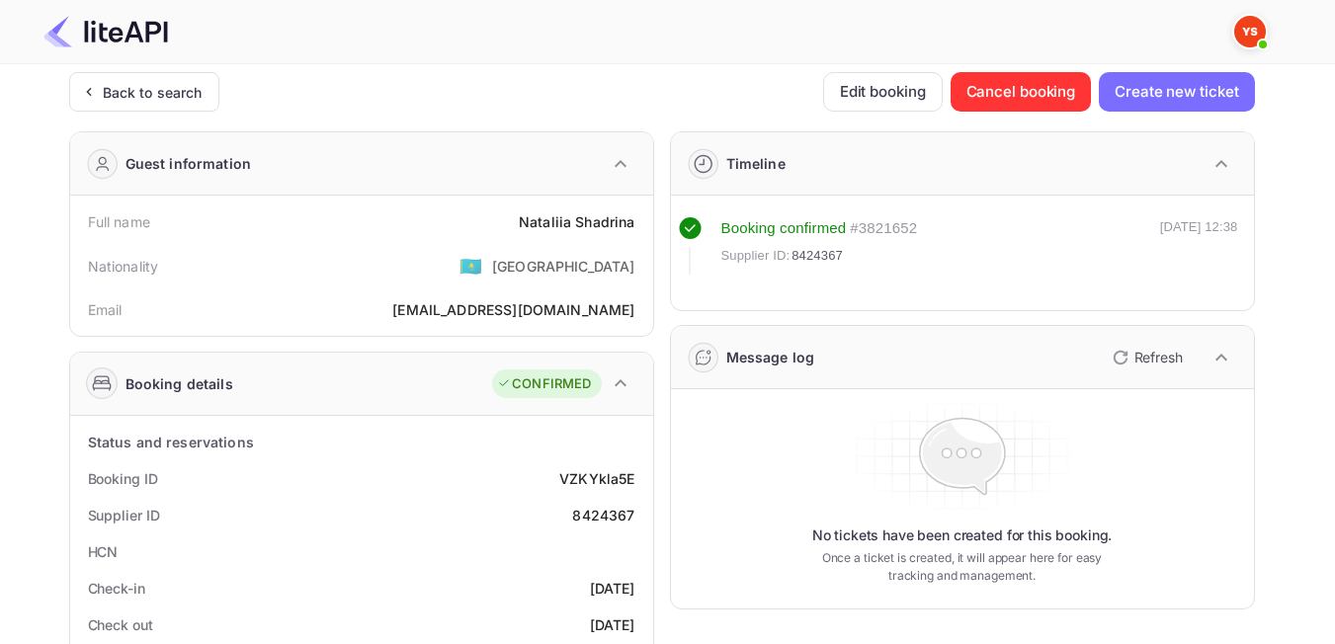
scroll to position [99, 0]
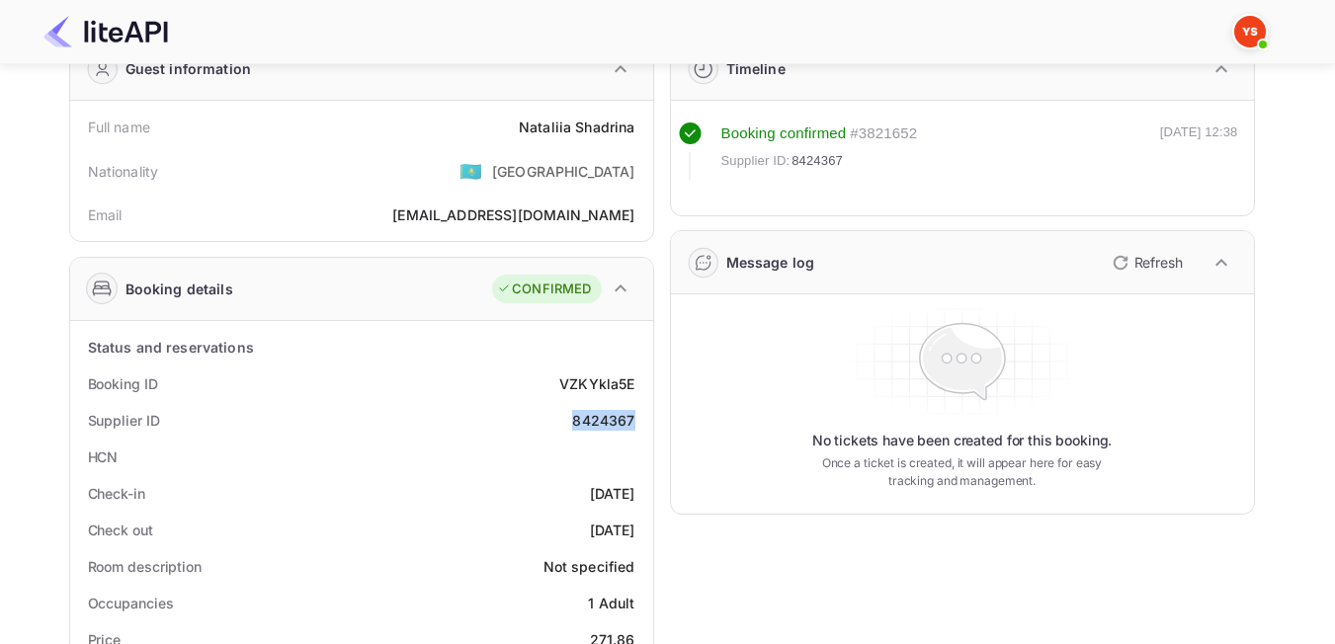
drag, startPoint x: 571, startPoint y: 424, endPoint x: 634, endPoint y: 423, distance: 63.2
click at [634, 423] on div "Supplier ID 8424367" at bounding box center [361, 420] width 567 height 37
copy div "8424367"
drag, startPoint x: 522, startPoint y: 136, endPoint x: 635, endPoint y: 127, distance: 114.0
click at [635, 127] on div "Full name [PERSON_NAME]" at bounding box center [361, 127] width 567 height 37
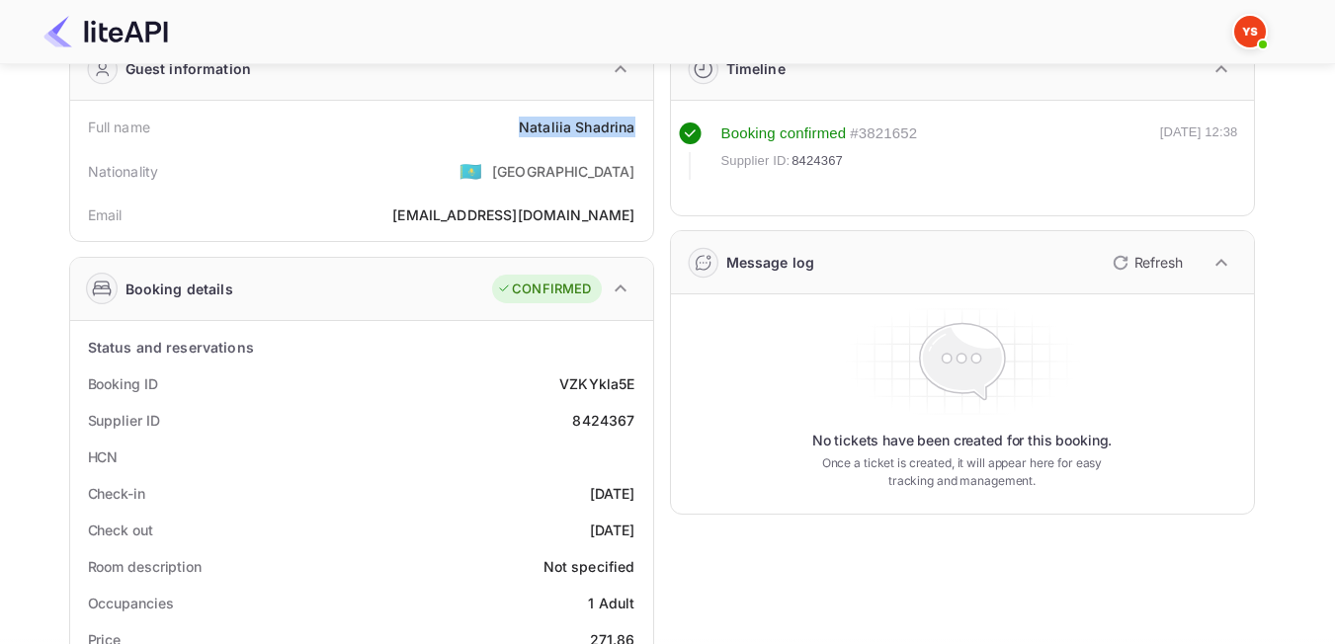
copy div "[PERSON_NAME]"
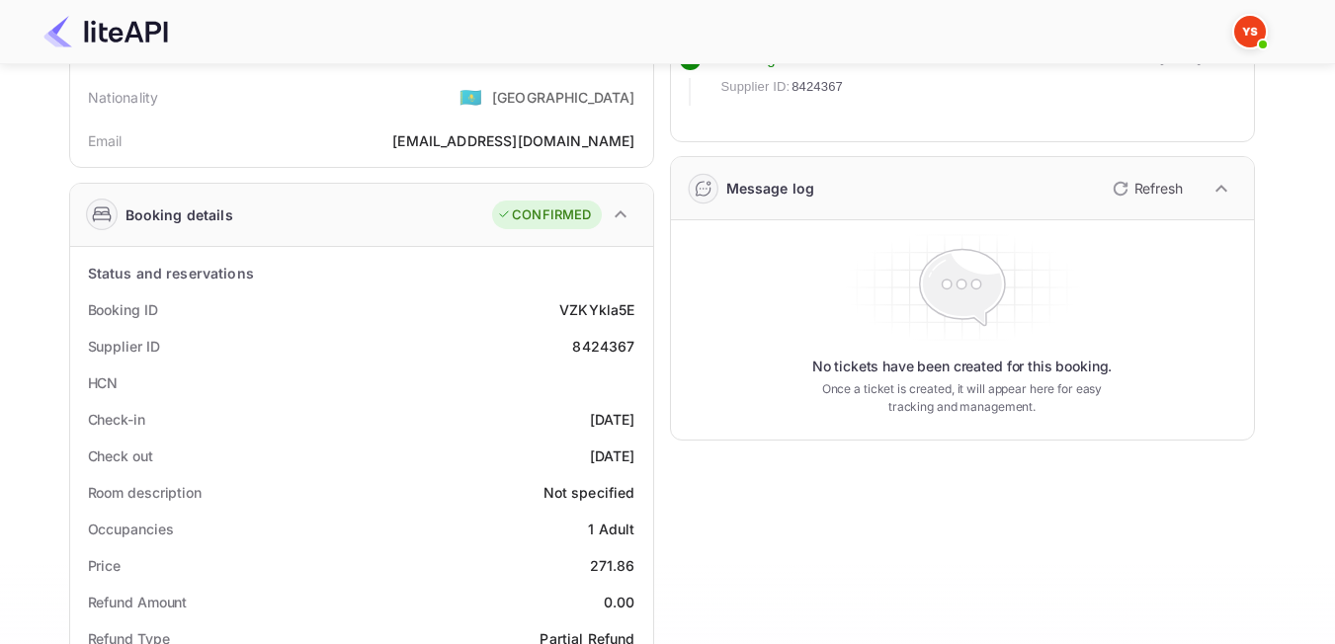
scroll to position [296, 0]
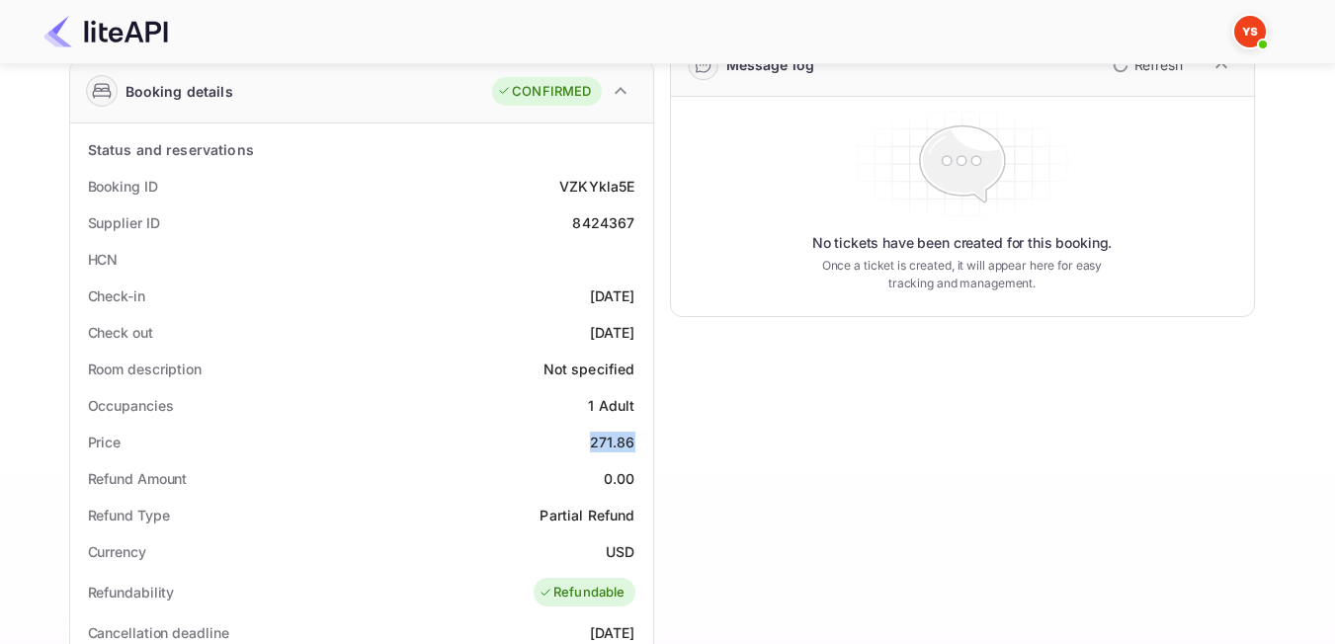
drag, startPoint x: 583, startPoint y: 447, endPoint x: 634, endPoint y: 449, distance: 51.4
click at [634, 449] on div "Price 271.86" at bounding box center [361, 442] width 567 height 37
copy div "271.86"
